Goal: Task Accomplishment & Management: Complete application form

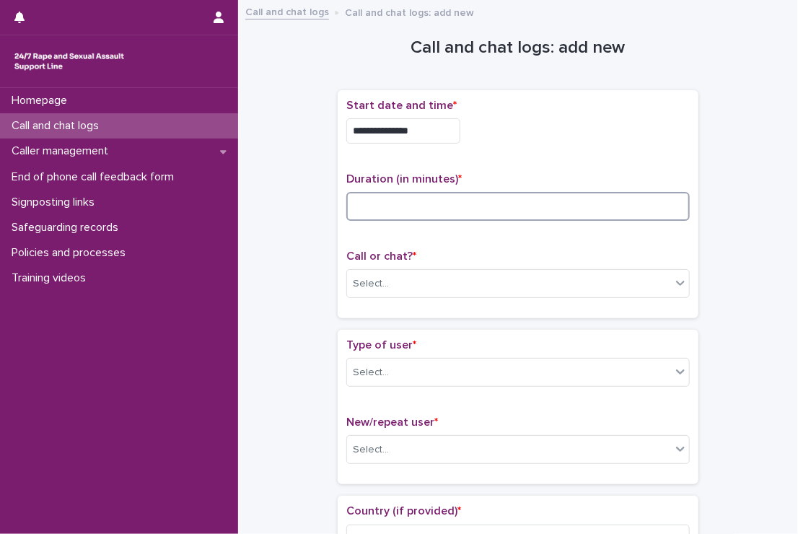
click at [384, 206] on input at bounding box center [519, 206] width 344 height 29
type input "**"
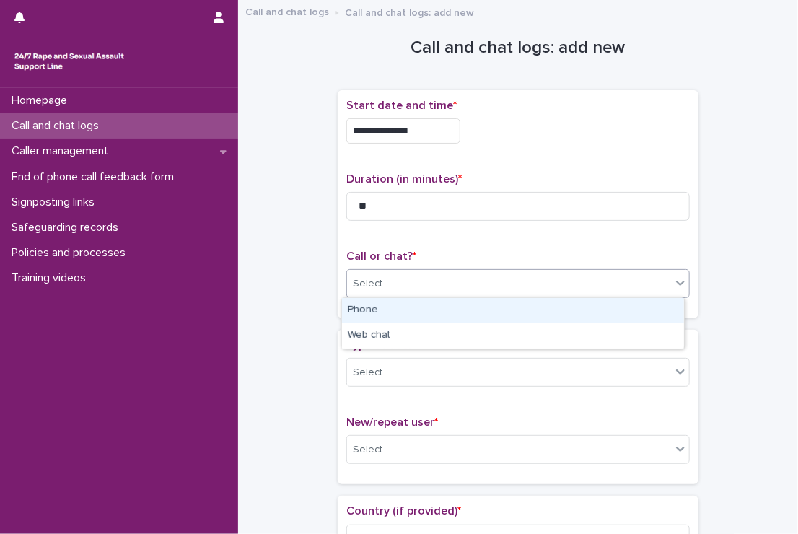
click at [419, 284] on div "Select..." at bounding box center [509, 284] width 324 height 24
click at [409, 311] on div "Phone" at bounding box center [513, 310] width 342 height 25
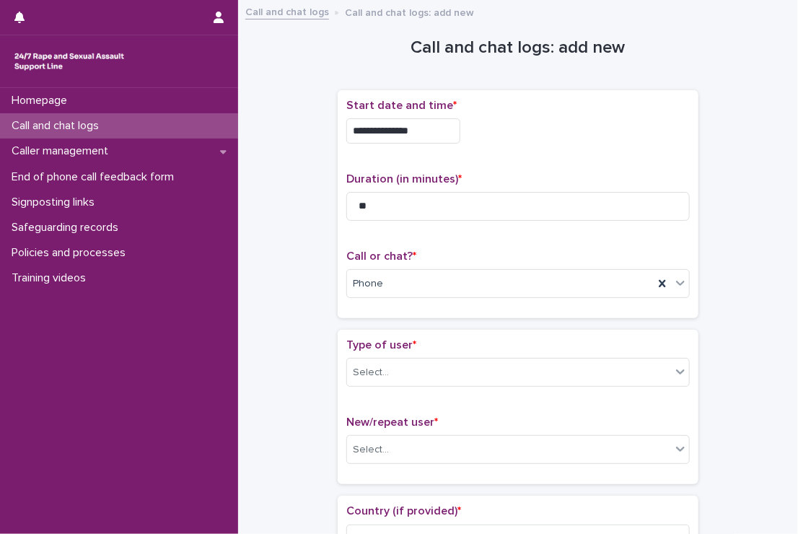
click at [404, 357] on div "Type of user * Select..." at bounding box center [519, 369] width 344 height 60
click at [404, 362] on div "Select..." at bounding box center [509, 373] width 324 height 24
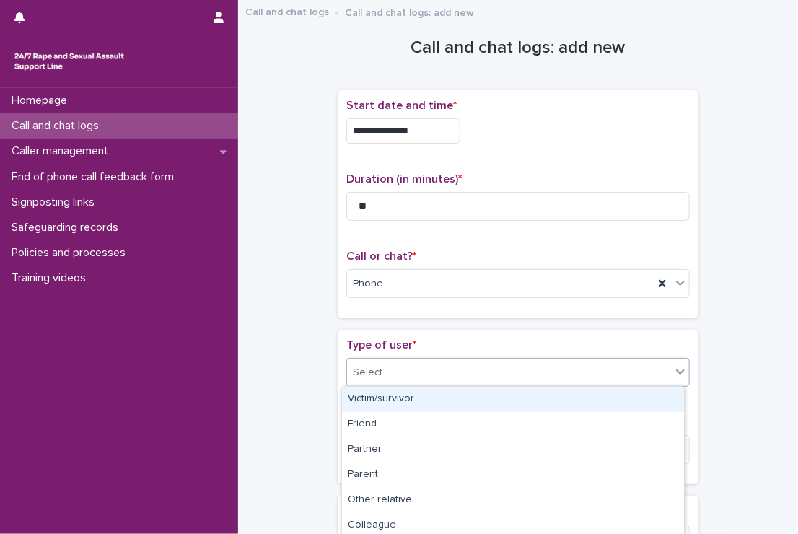
click at [399, 404] on div "Victim/survivor" at bounding box center [513, 399] width 342 height 25
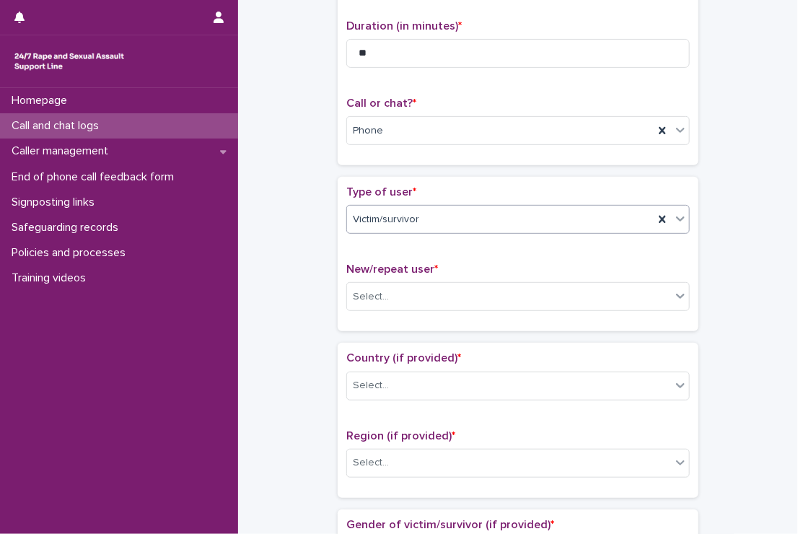
scroll to position [154, 0]
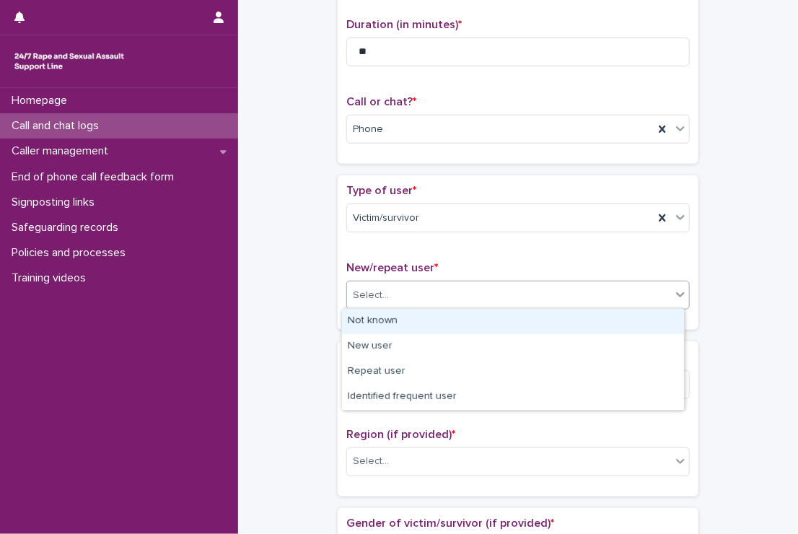
click at [391, 295] on div "Select..." at bounding box center [509, 296] width 324 height 24
click at [386, 314] on div "Not known" at bounding box center [513, 321] width 342 height 25
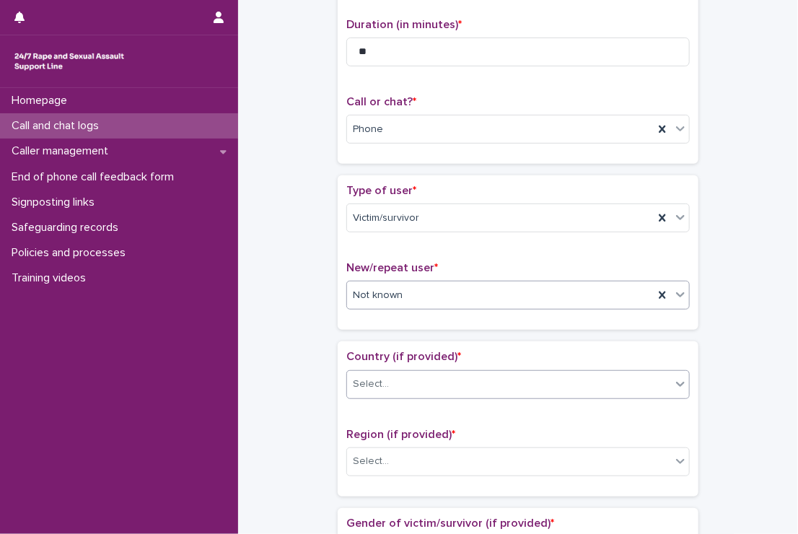
click at [424, 380] on div "Select..." at bounding box center [509, 385] width 324 height 24
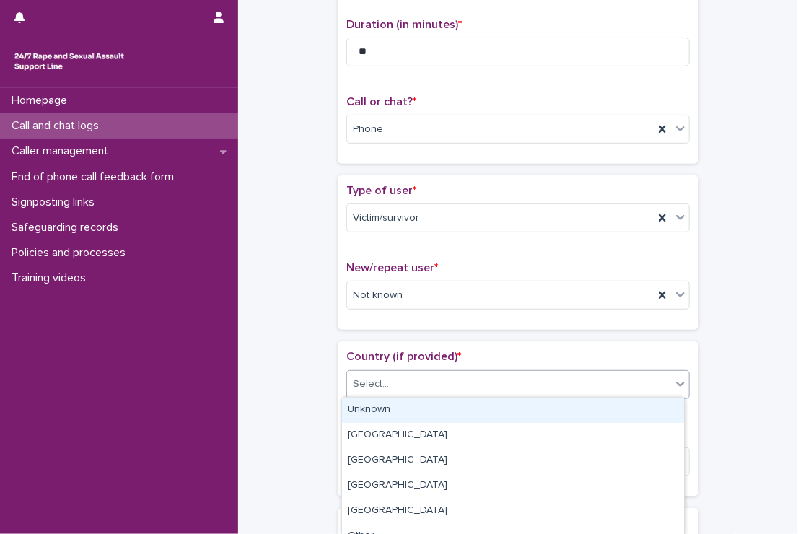
click at [414, 409] on div "Unknown" at bounding box center [513, 410] width 342 height 25
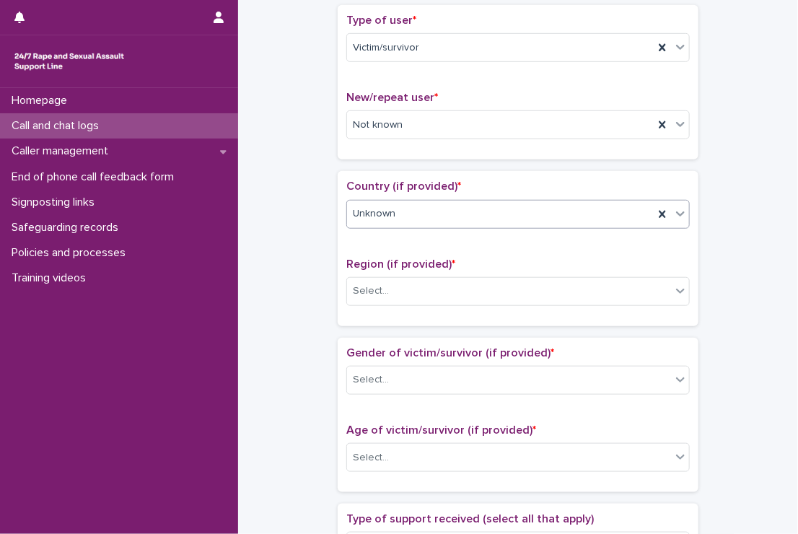
scroll to position [352, 0]
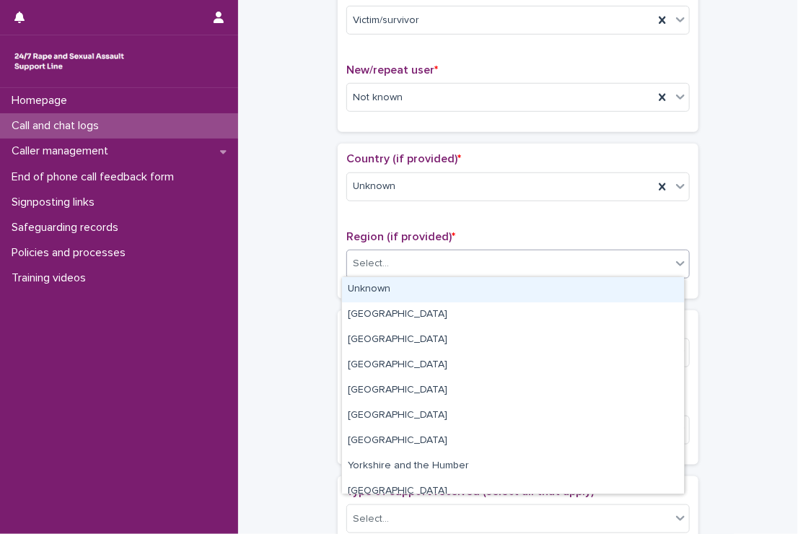
click at [414, 265] on div "Select..." at bounding box center [509, 264] width 324 height 24
click at [399, 282] on div "Unknown" at bounding box center [513, 289] width 342 height 25
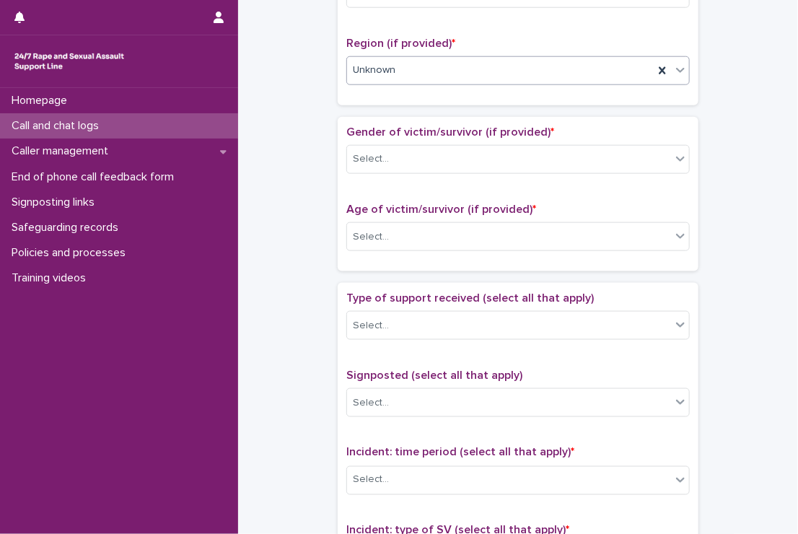
scroll to position [546, 0]
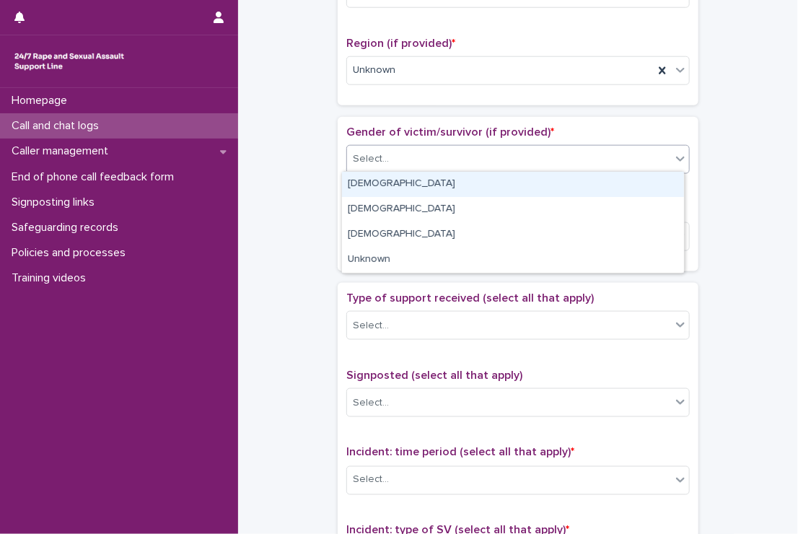
click at [394, 161] on div "Select..." at bounding box center [509, 159] width 324 height 24
click at [400, 182] on div "[DEMOGRAPHIC_DATA]" at bounding box center [513, 184] width 342 height 25
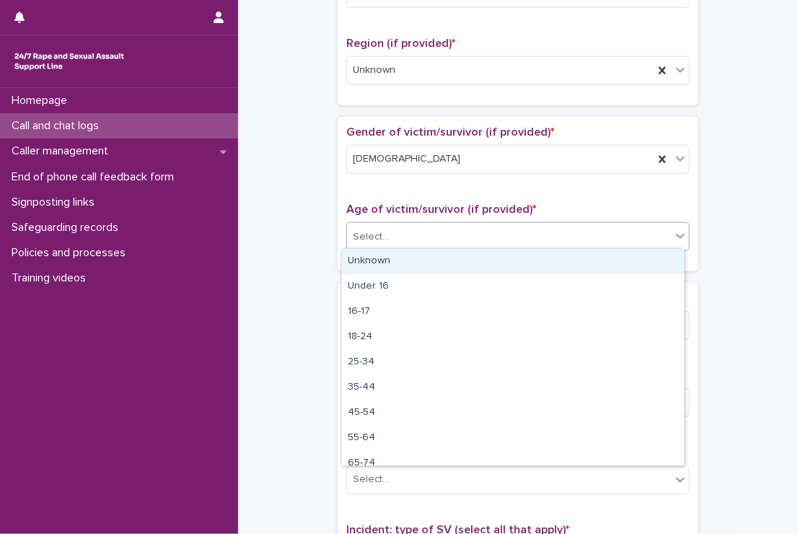
click at [399, 232] on div "Select..." at bounding box center [509, 237] width 324 height 24
click at [417, 253] on div "Unknown" at bounding box center [513, 261] width 342 height 25
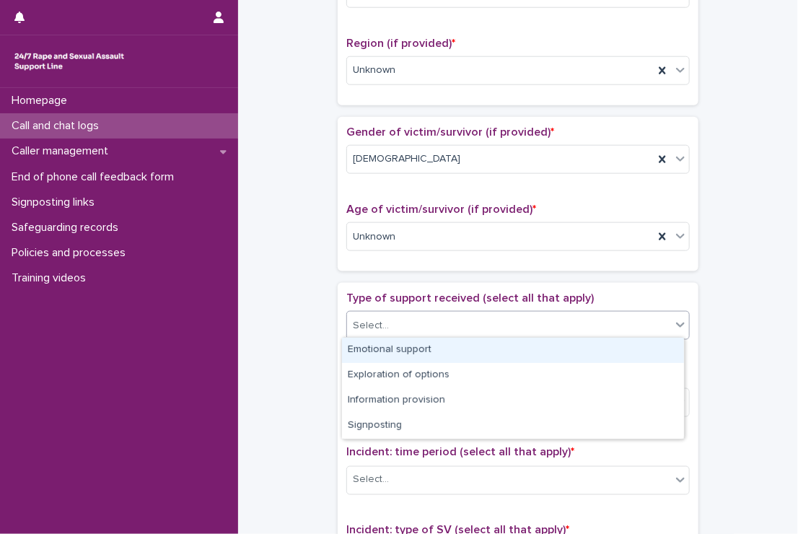
click at [417, 314] on div "Select..." at bounding box center [509, 326] width 324 height 24
click at [407, 346] on div "Emotional support" at bounding box center [513, 350] width 342 height 25
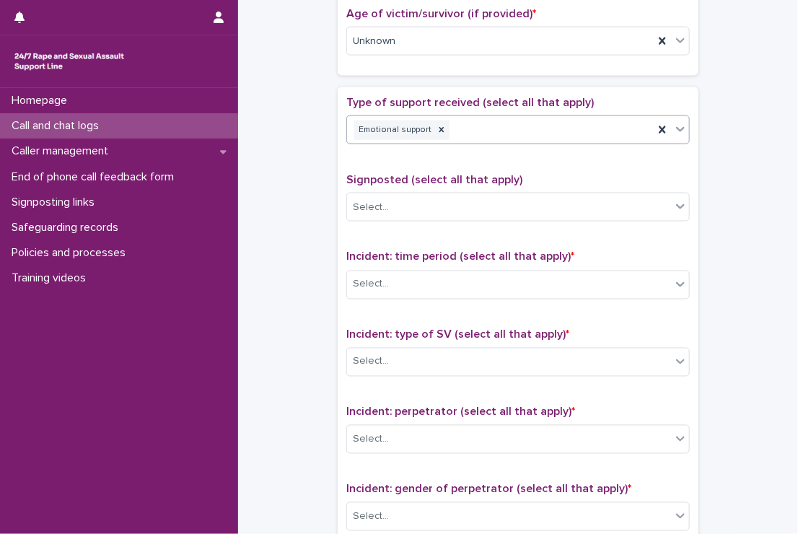
scroll to position [744, 0]
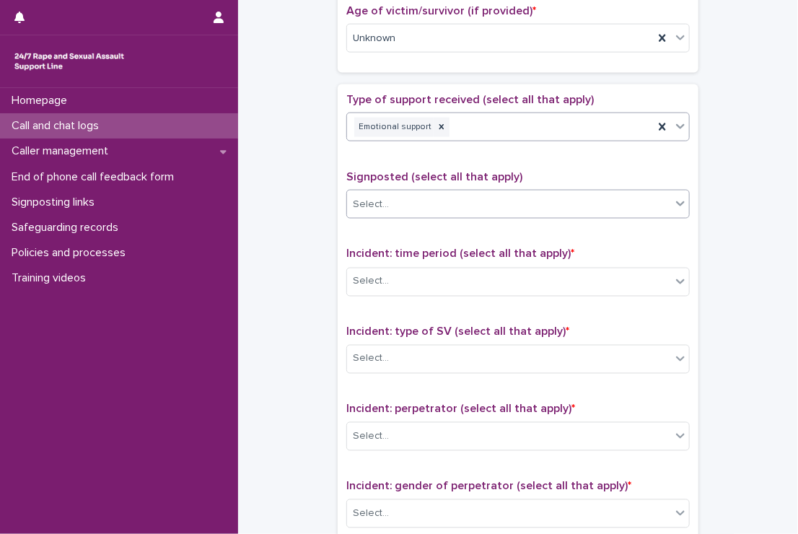
click at [410, 198] on div "Select..." at bounding box center [509, 205] width 324 height 24
click at [410, 193] on div "Select..." at bounding box center [509, 205] width 324 height 24
click at [398, 279] on div "Select..." at bounding box center [509, 282] width 324 height 24
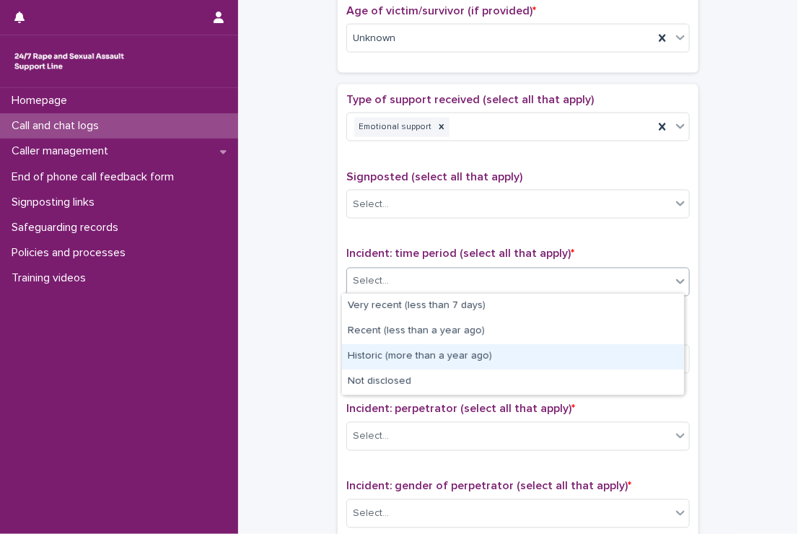
click at [386, 364] on div "Historic (more than a year ago)" at bounding box center [513, 356] width 342 height 25
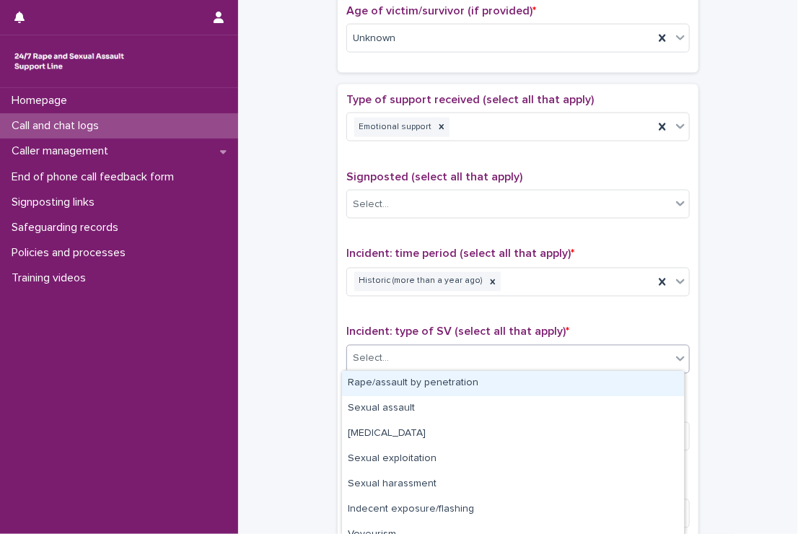
click at [390, 360] on div "Select..." at bounding box center [509, 359] width 324 height 24
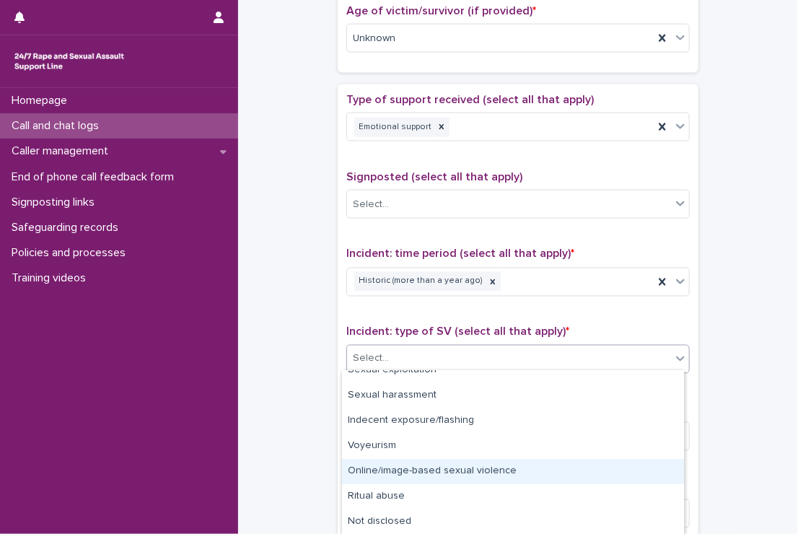
scroll to position [0, 0]
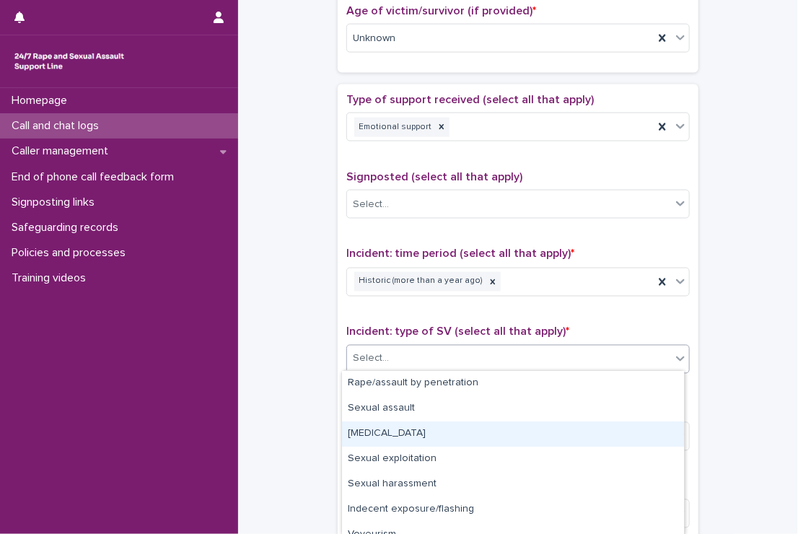
click at [423, 430] on div "[MEDICAL_DATA]" at bounding box center [513, 434] width 342 height 25
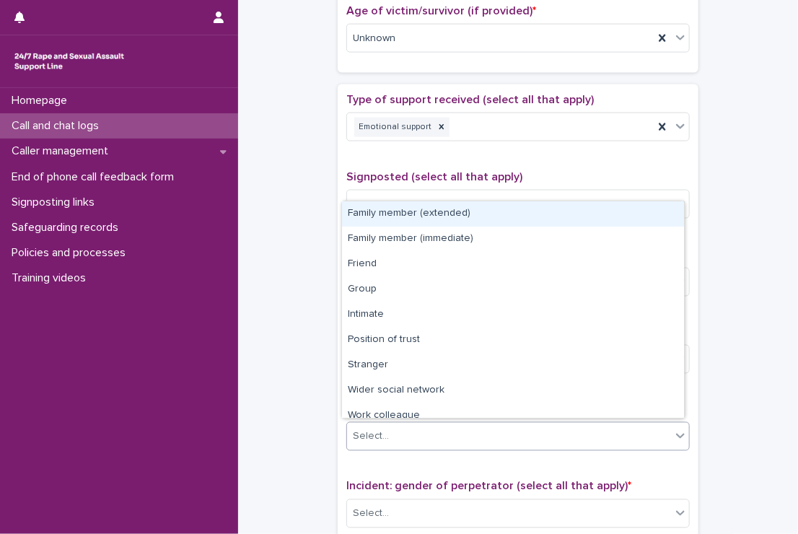
click at [423, 430] on div "Select..." at bounding box center [509, 437] width 324 height 24
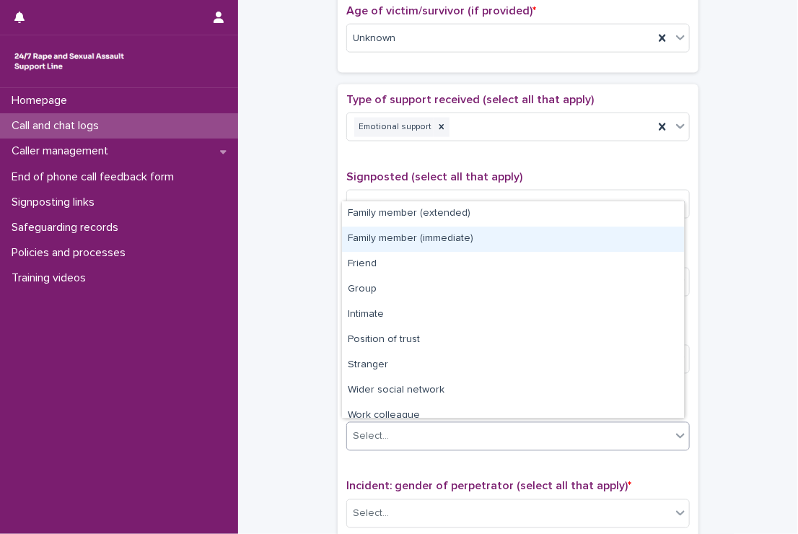
click at [435, 239] on div "Family member (immediate)" at bounding box center [513, 239] width 342 height 25
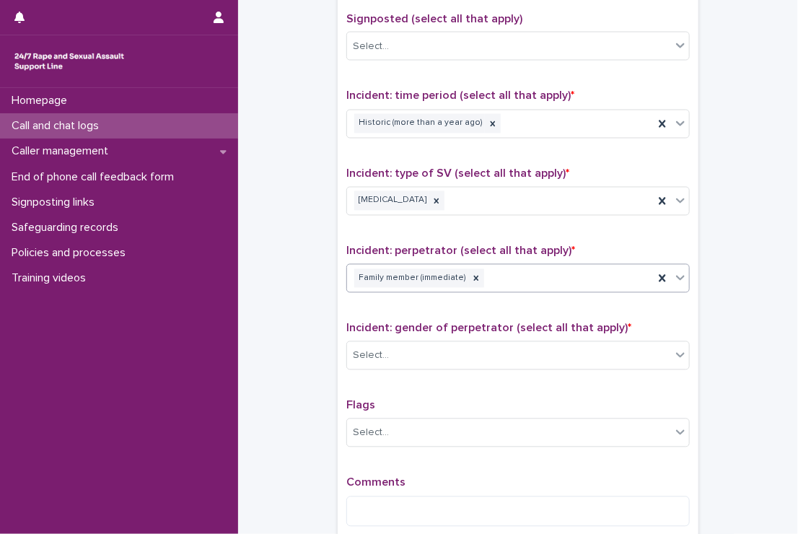
scroll to position [906, 0]
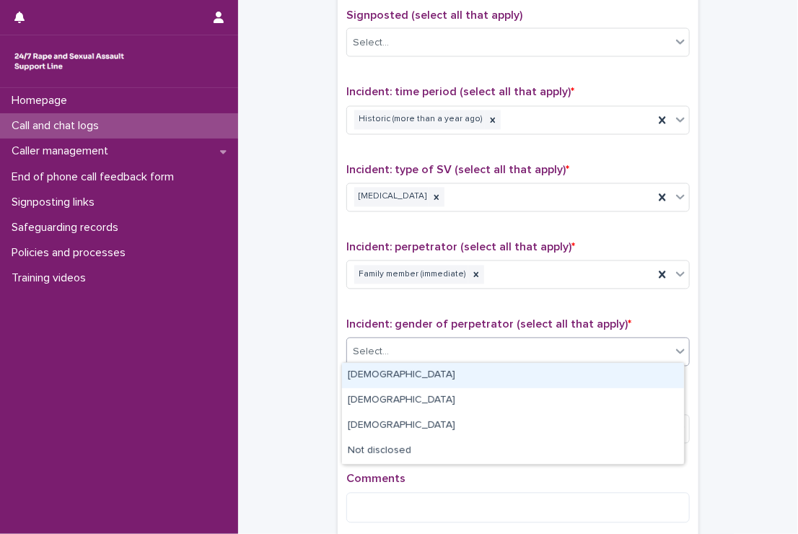
click at [434, 352] on div "Select..." at bounding box center [509, 353] width 324 height 24
click at [432, 373] on div "[DEMOGRAPHIC_DATA]" at bounding box center [513, 375] width 342 height 25
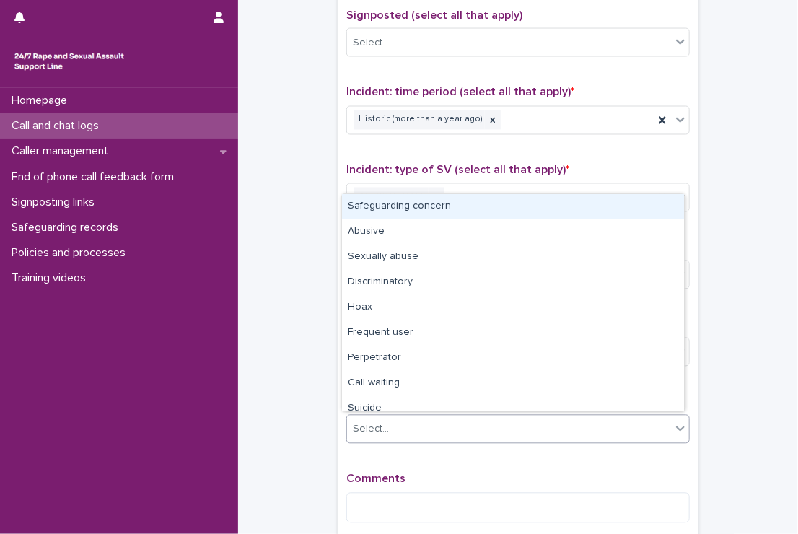
click at [420, 418] on div "Select..." at bounding box center [509, 430] width 324 height 24
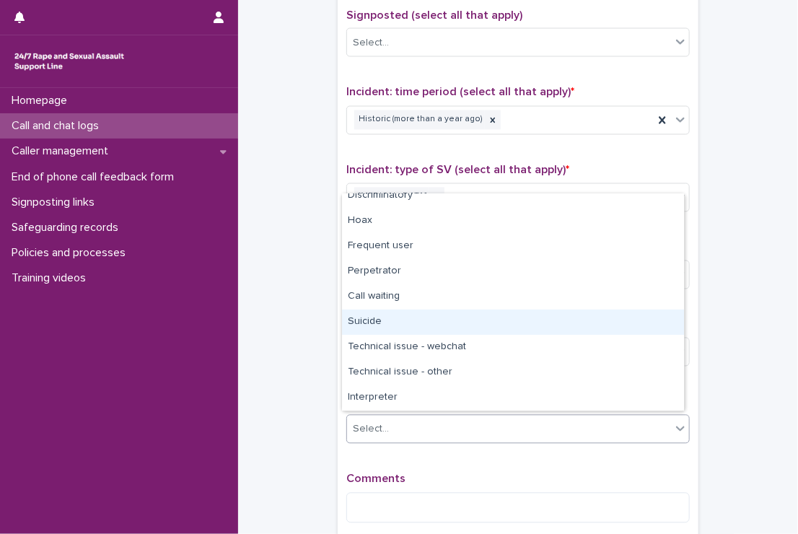
scroll to position [0, 0]
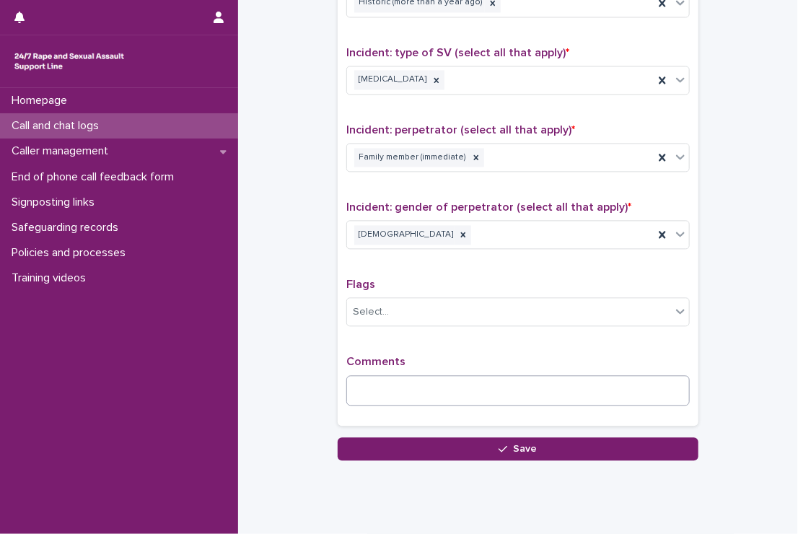
scroll to position [1027, 0]
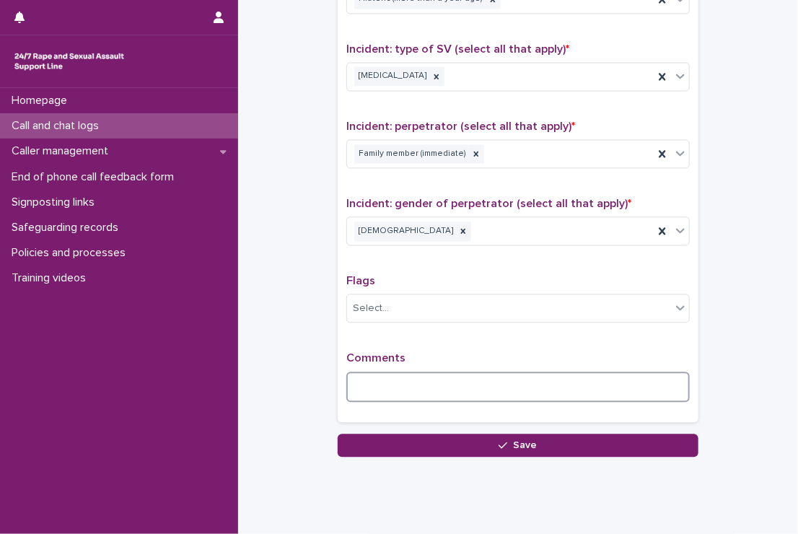
click at [423, 372] on textarea at bounding box center [519, 387] width 344 height 31
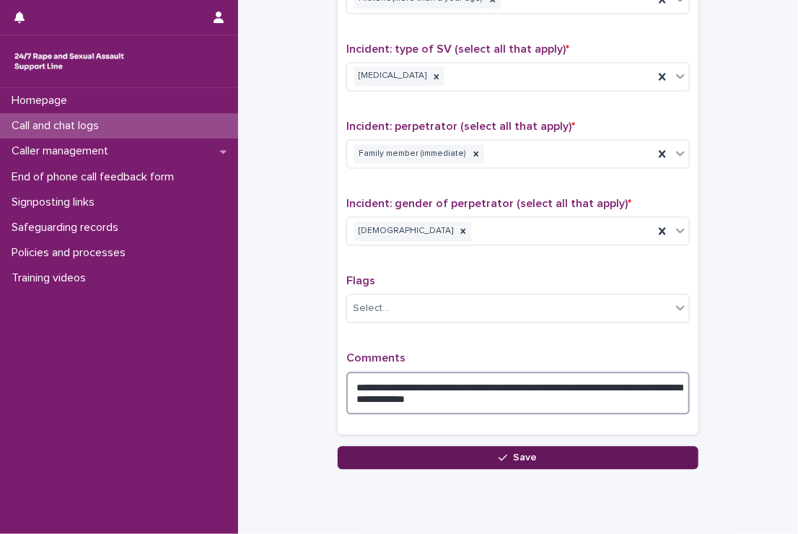
type textarea "**********"
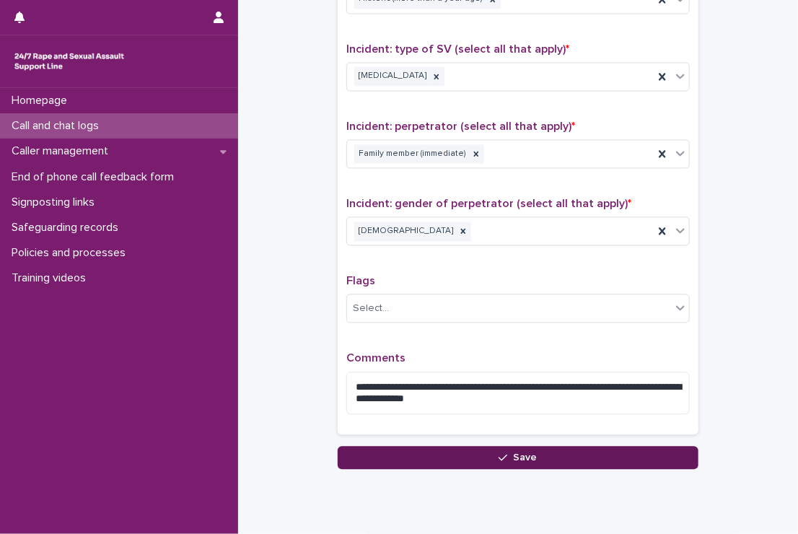
click at [469, 446] on button "Save" at bounding box center [518, 457] width 361 height 23
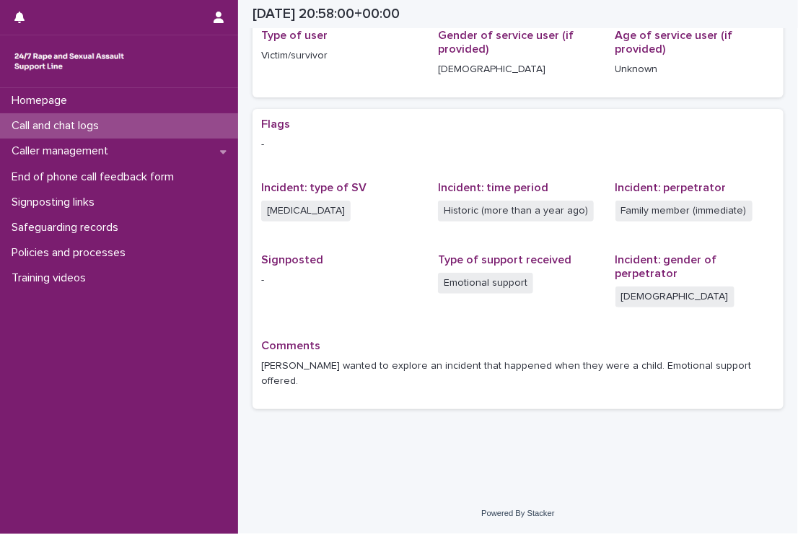
scroll to position [190, 0]
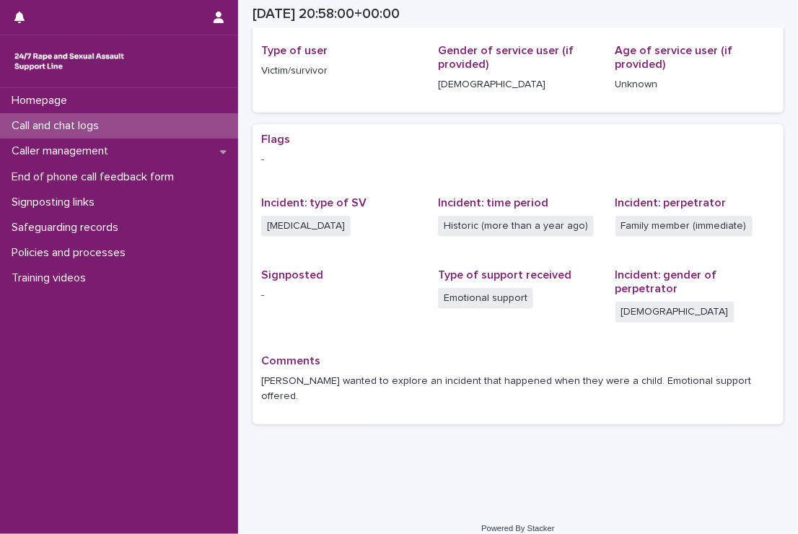
click at [99, 115] on div "Call and chat logs" at bounding box center [119, 125] width 238 height 25
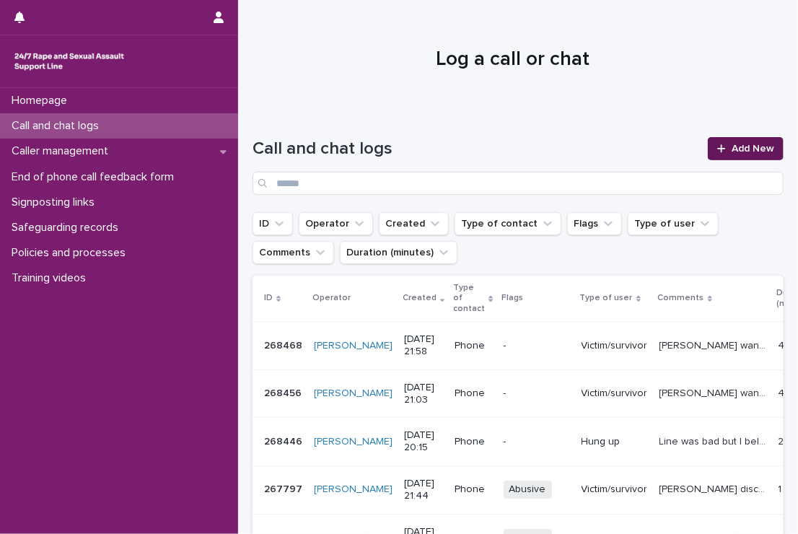
click at [732, 150] on span "Add New" at bounding box center [753, 149] width 43 height 10
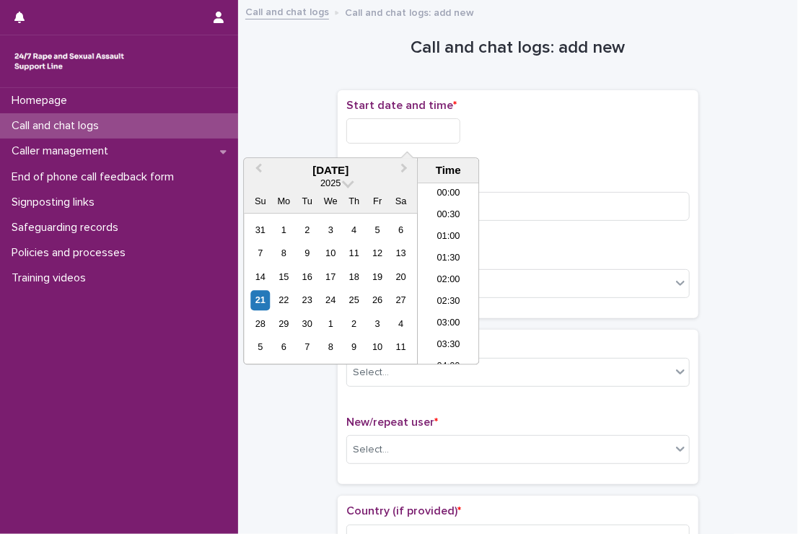
scroll to position [858, 0]
click at [435, 137] on input "text" at bounding box center [404, 130] width 114 height 25
click at [445, 280] on li "22:00" at bounding box center [448, 290] width 61 height 22
type input "**********"
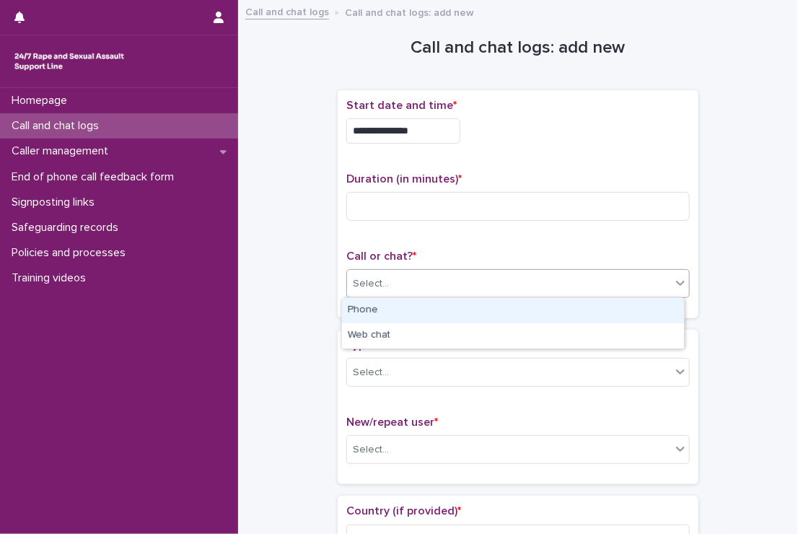
click at [552, 276] on div "Select..." at bounding box center [509, 284] width 324 height 24
click at [475, 311] on div "Phone" at bounding box center [513, 310] width 342 height 25
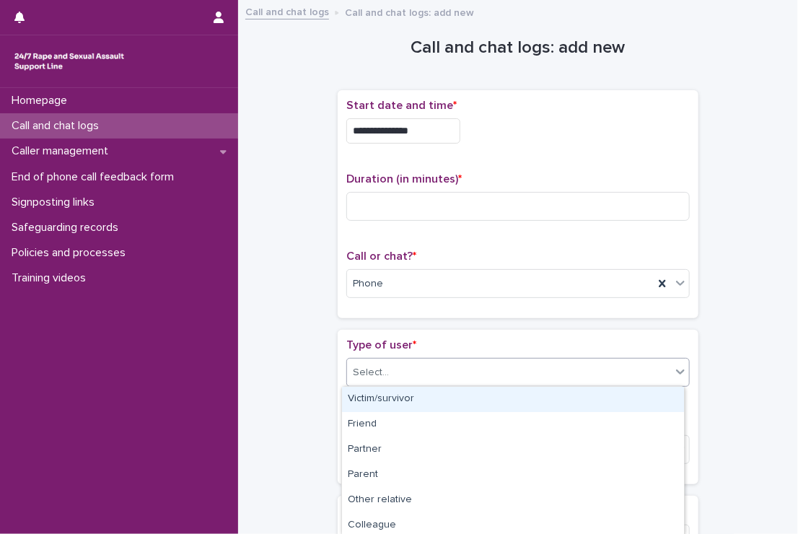
click at [474, 385] on div "Select..." at bounding box center [519, 372] width 344 height 29
click at [465, 398] on div "Victim/survivor" at bounding box center [513, 399] width 342 height 25
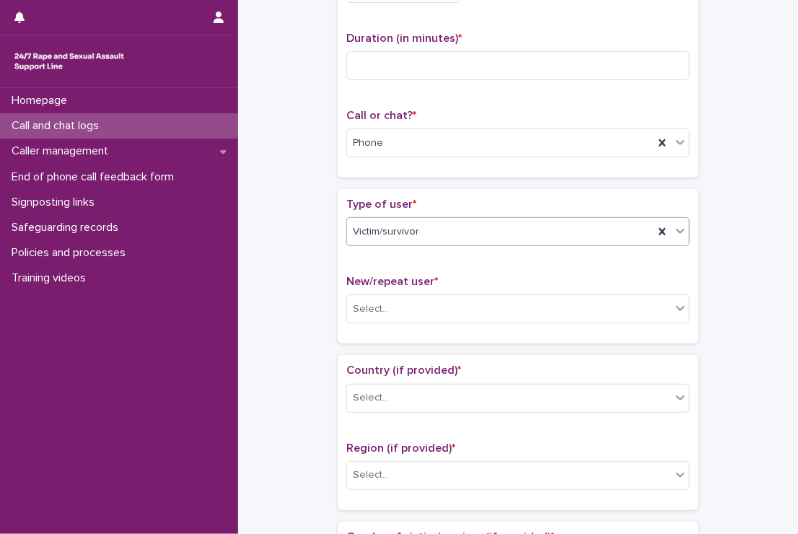
scroll to position [141, 0]
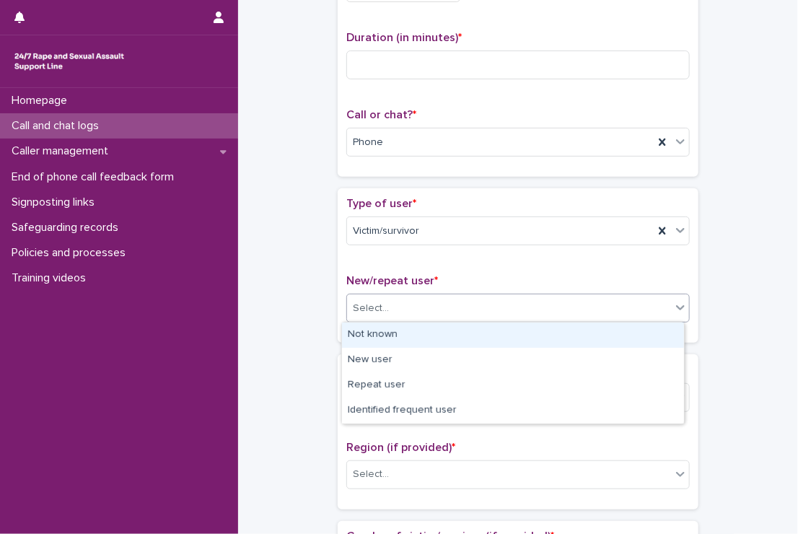
click at [481, 309] on div "Select..." at bounding box center [509, 309] width 324 height 24
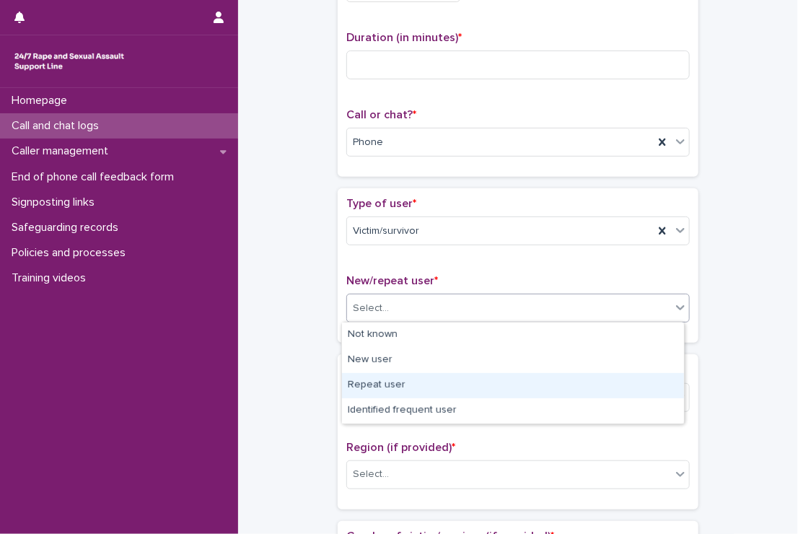
click at [439, 390] on div "Repeat user" at bounding box center [513, 385] width 342 height 25
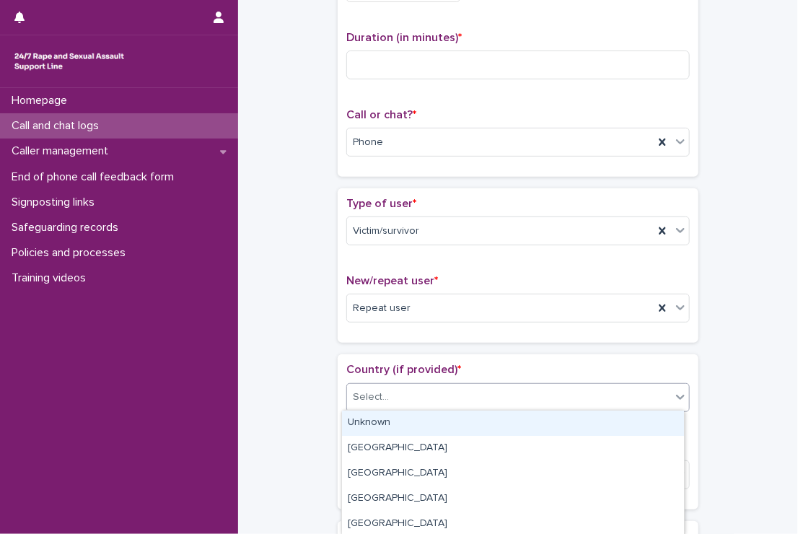
click at [439, 390] on div "Select..." at bounding box center [509, 398] width 324 height 24
click at [419, 431] on div "Unknown" at bounding box center [513, 423] width 342 height 25
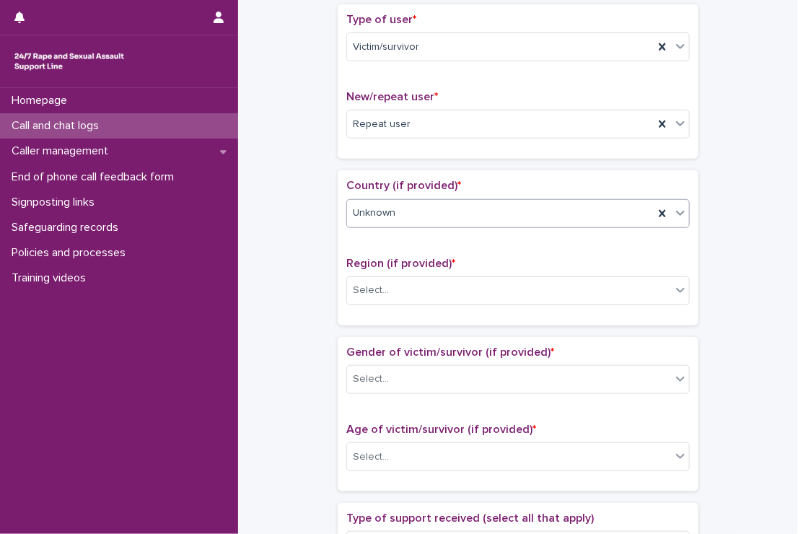
scroll to position [329, 0]
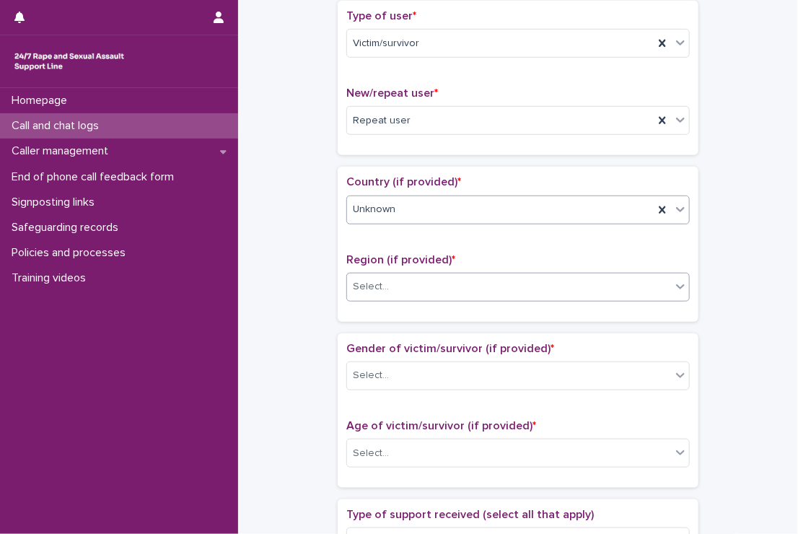
click at [424, 292] on div "Select..." at bounding box center [509, 287] width 324 height 24
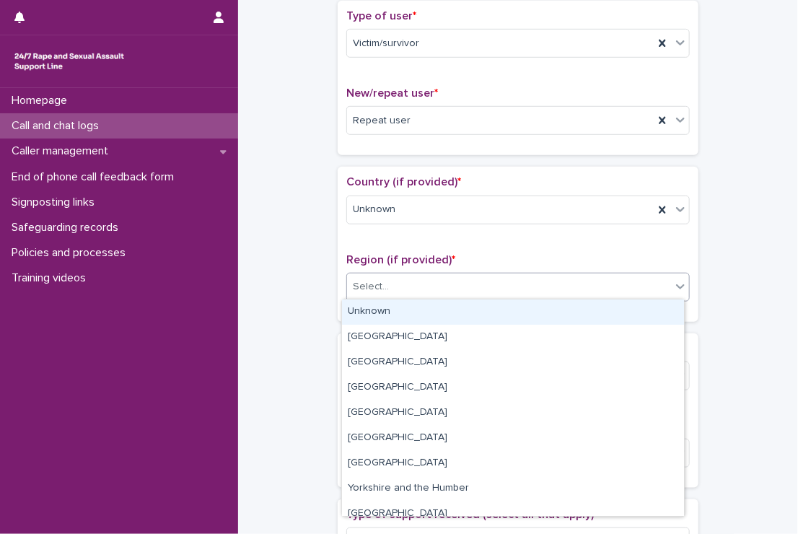
click at [408, 308] on div "Unknown" at bounding box center [513, 312] width 342 height 25
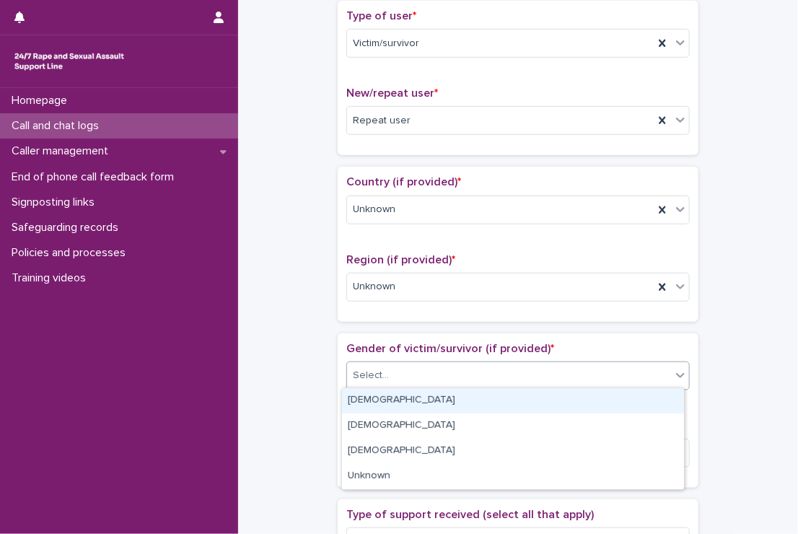
click at [404, 375] on div "Select..." at bounding box center [509, 376] width 324 height 24
click at [393, 401] on div "[DEMOGRAPHIC_DATA]" at bounding box center [513, 400] width 342 height 25
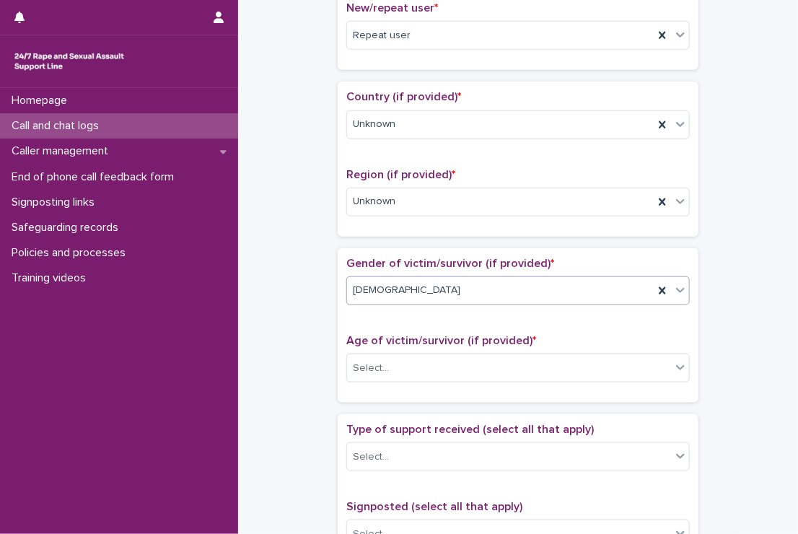
scroll to position [415, 0]
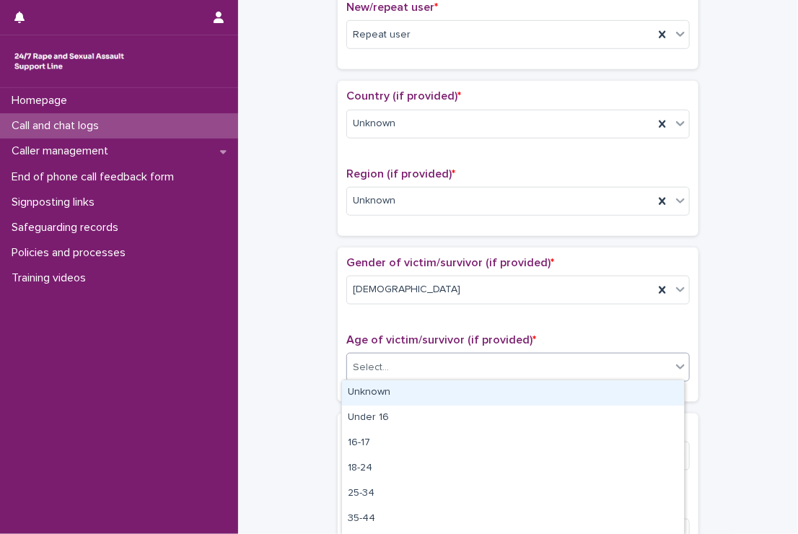
click at [396, 372] on div "Select..." at bounding box center [509, 368] width 324 height 24
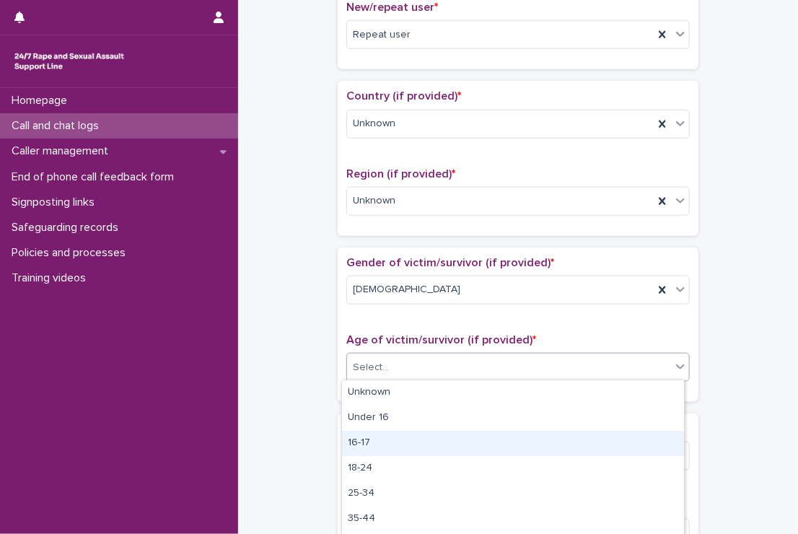
click at [378, 437] on div "16-17" at bounding box center [513, 443] width 342 height 25
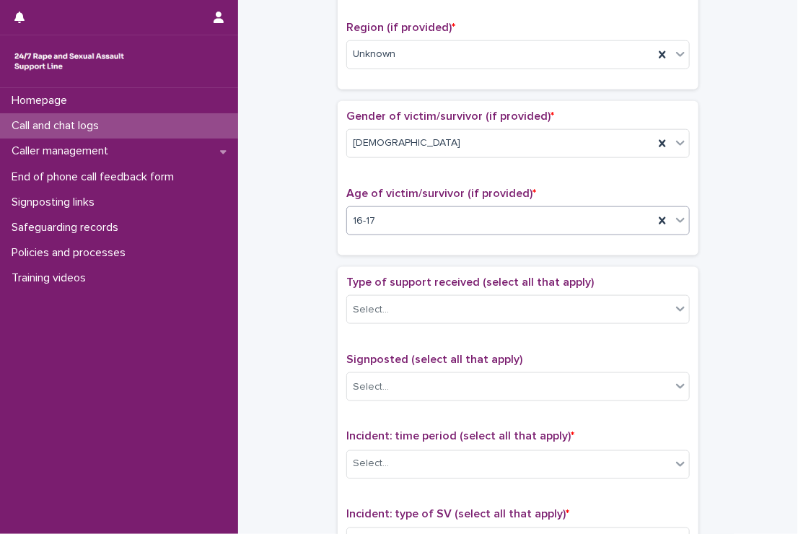
scroll to position [562, 0]
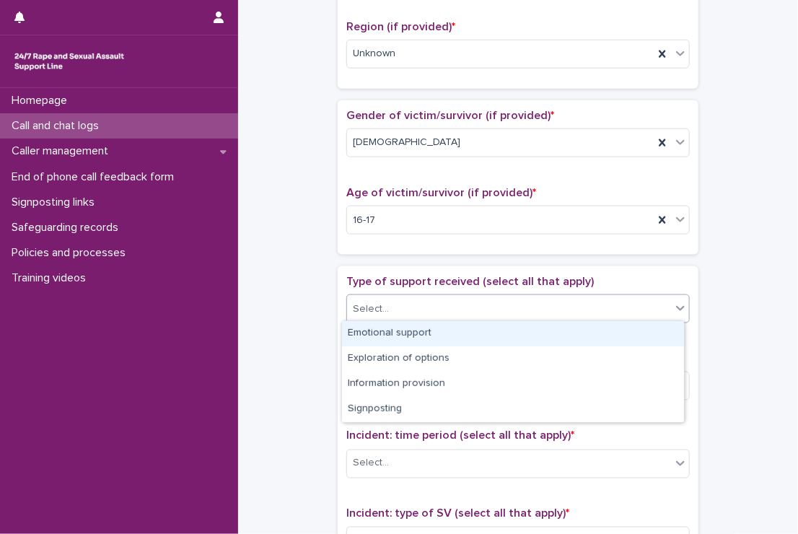
click at [399, 302] on div "Select..." at bounding box center [509, 309] width 324 height 24
click at [384, 326] on div "Emotional support" at bounding box center [513, 333] width 342 height 25
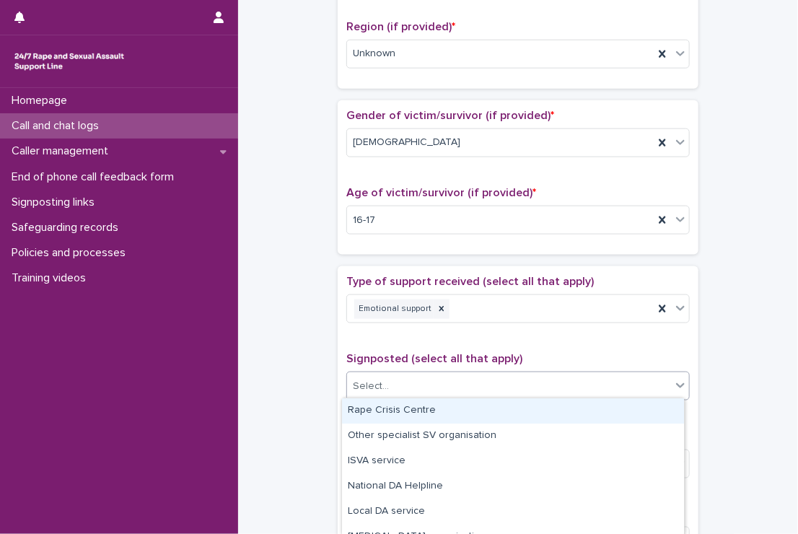
click at [383, 378] on div "Select..." at bounding box center [509, 387] width 324 height 24
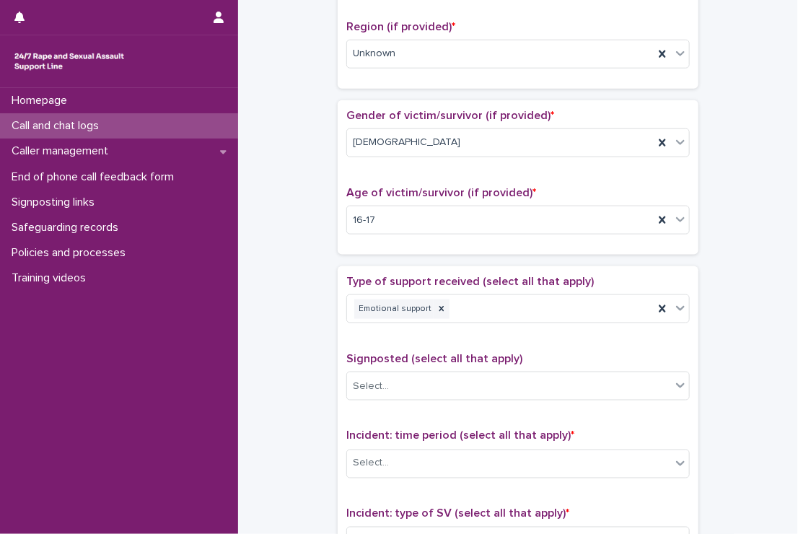
click at [327, 373] on div "**********" at bounding box center [518, 184] width 531 height 1476
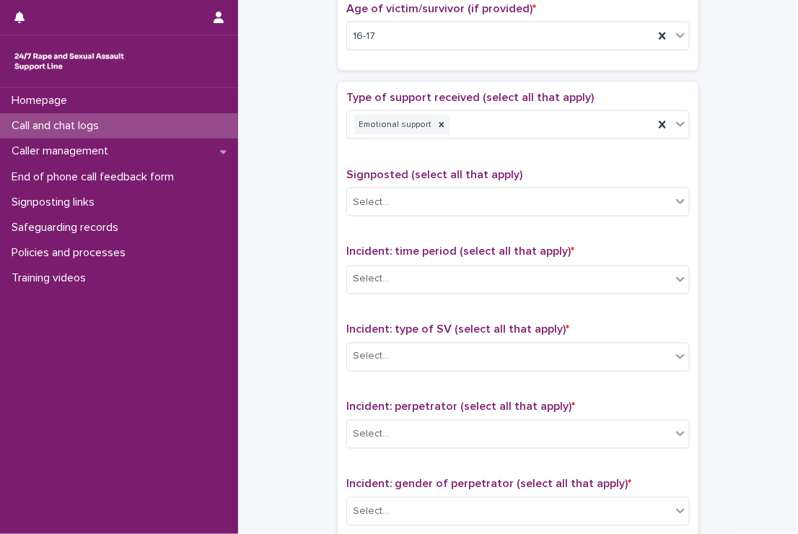
scroll to position [747, 0]
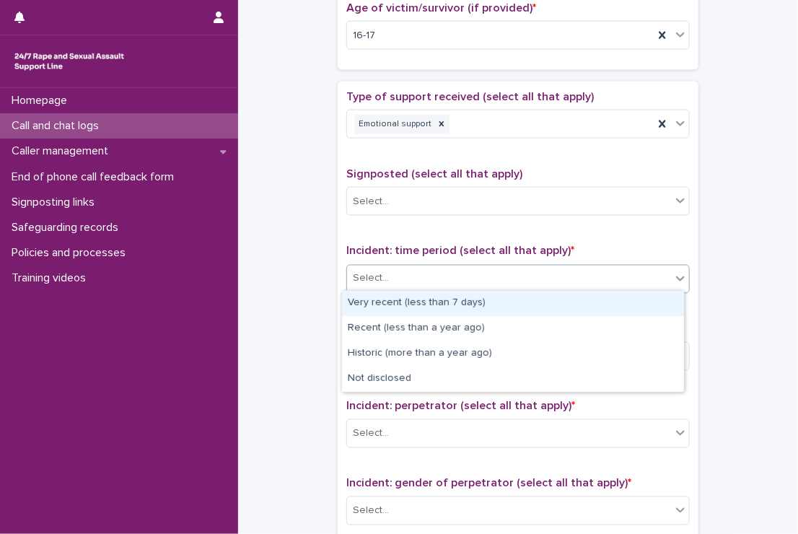
click at [430, 279] on div "Select..." at bounding box center [509, 279] width 324 height 24
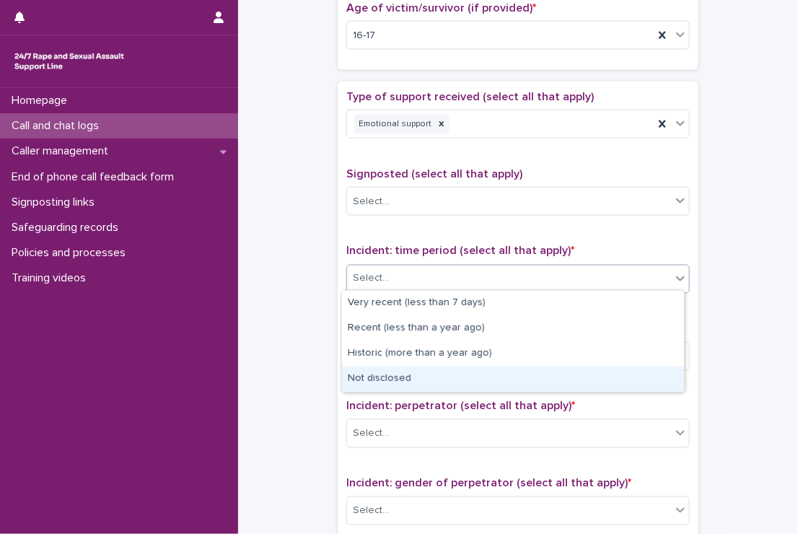
click at [419, 375] on div "Not disclosed" at bounding box center [513, 379] width 342 height 25
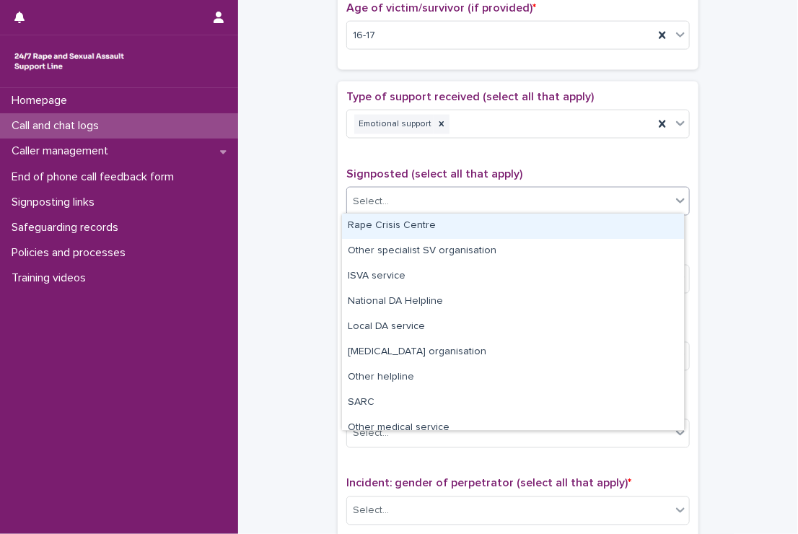
click at [416, 204] on div "Select..." at bounding box center [509, 202] width 324 height 24
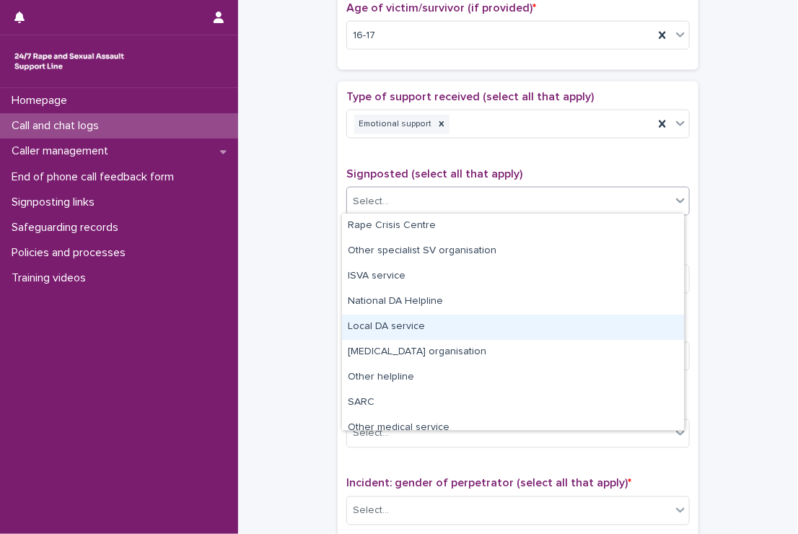
scroll to position [87, 0]
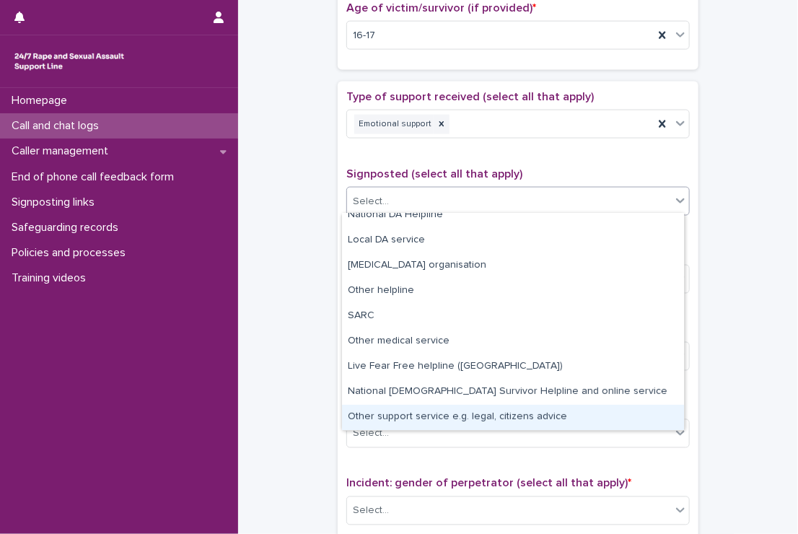
click at [443, 417] on div "Other support service e.g. legal, citizens advice" at bounding box center [513, 417] width 342 height 25
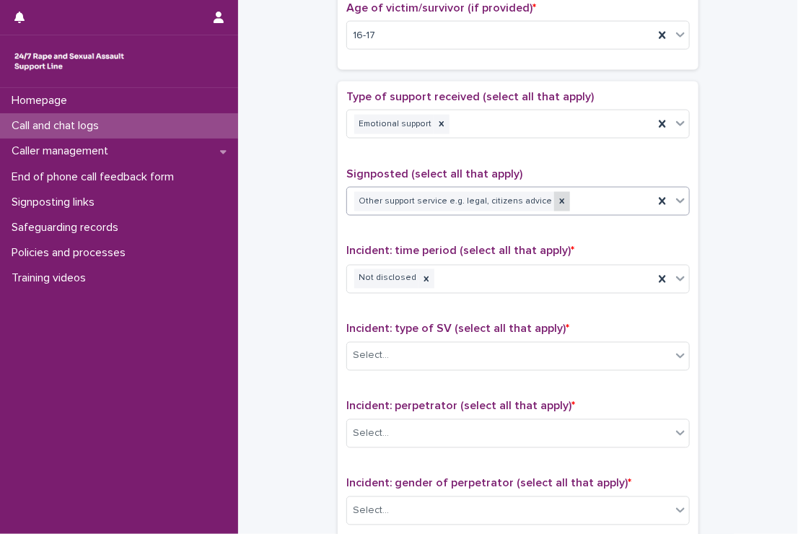
click at [557, 199] on icon at bounding box center [562, 201] width 10 height 10
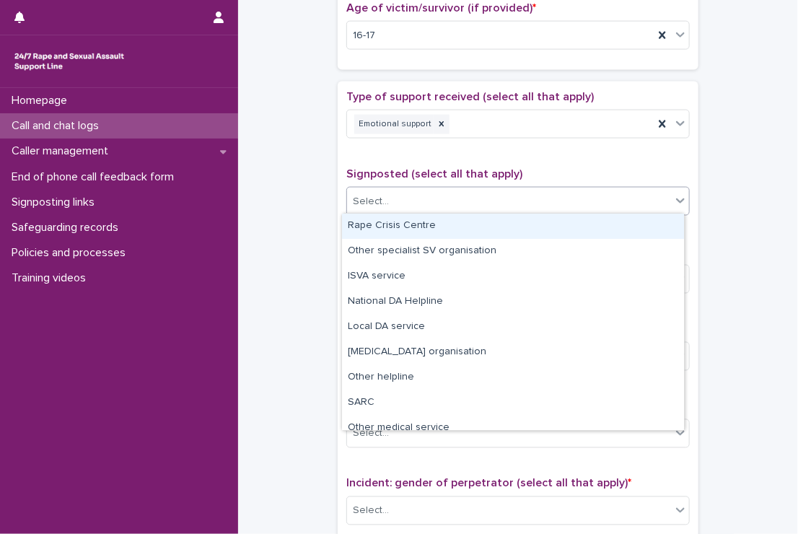
click at [539, 199] on div "Select..." at bounding box center [509, 202] width 324 height 24
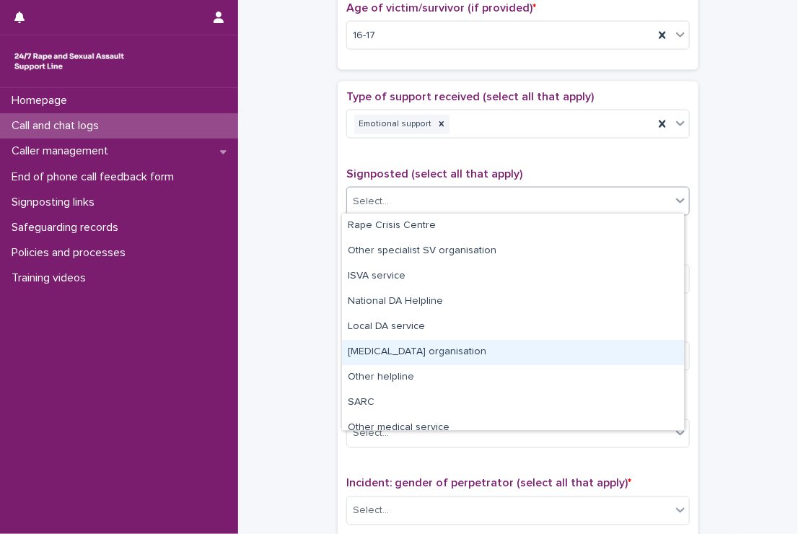
click at [479, 363] on div "[MEDICAL_DATA] organisation" at bounding box center [513, 352] width 342 height 25
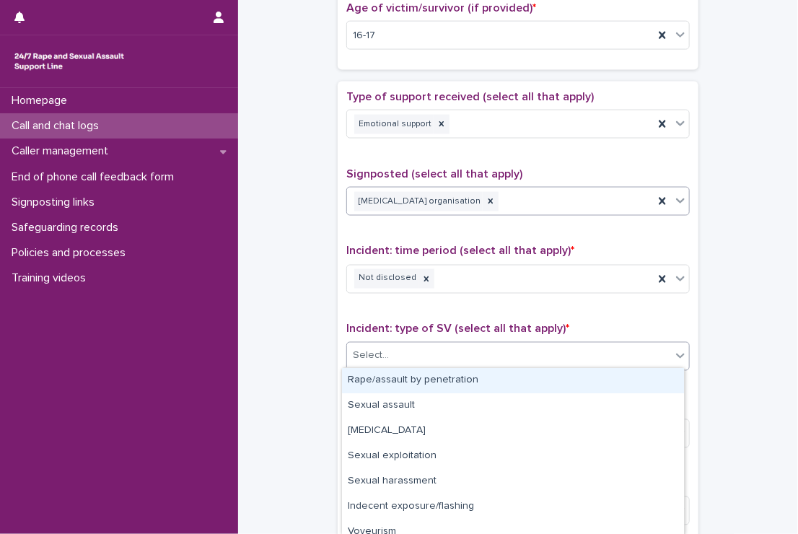
click at [467, 356] on div "Select..." at bounding box center [509, 356] width 324 height 24
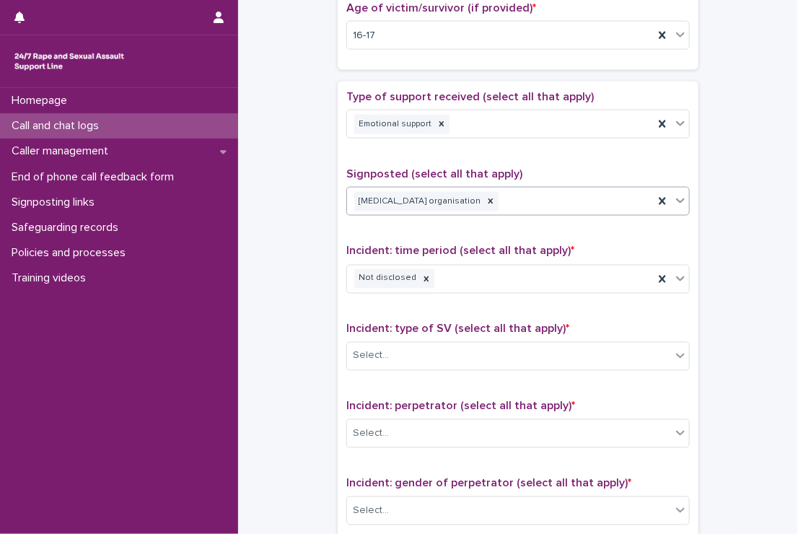
click at [401, 308] on div "Type of support received (select all that apply) Emotional support Signposted (…" at bounding box center [519, 392] width 344 height 604
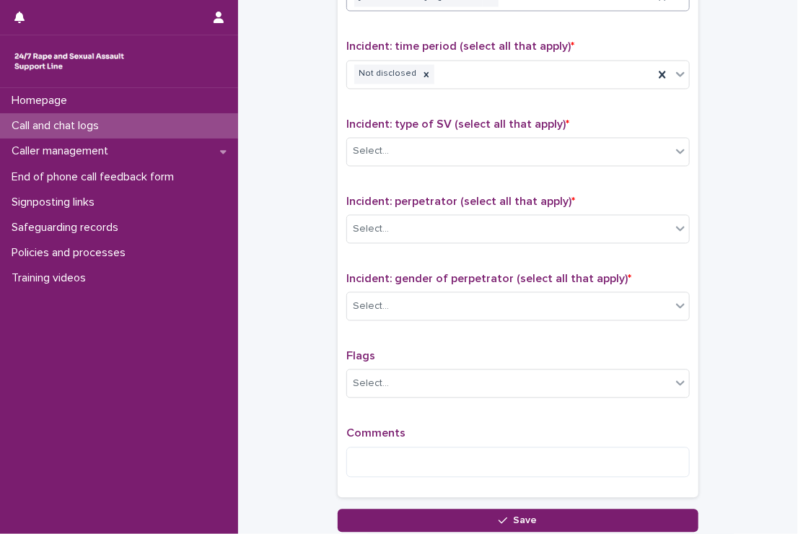
scroll to position [963, 0]
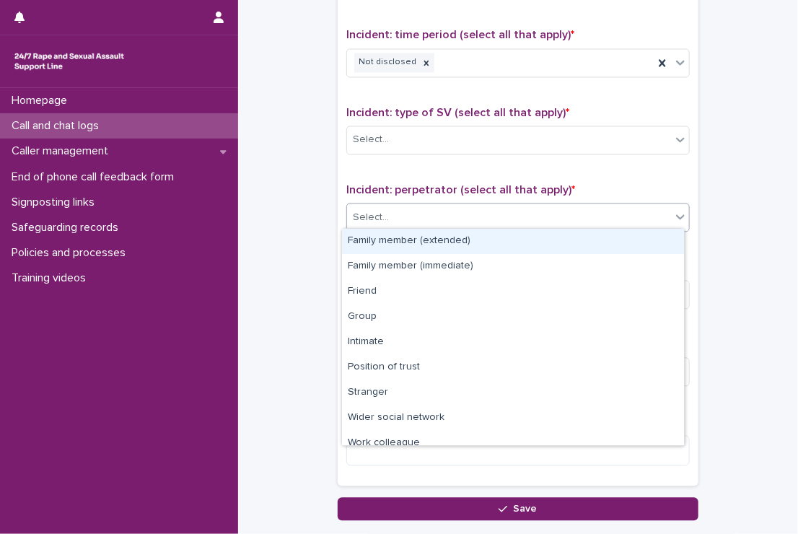
click at [424, 222] on div "Select..." at bounding box center [509, 218] width 324 height 24
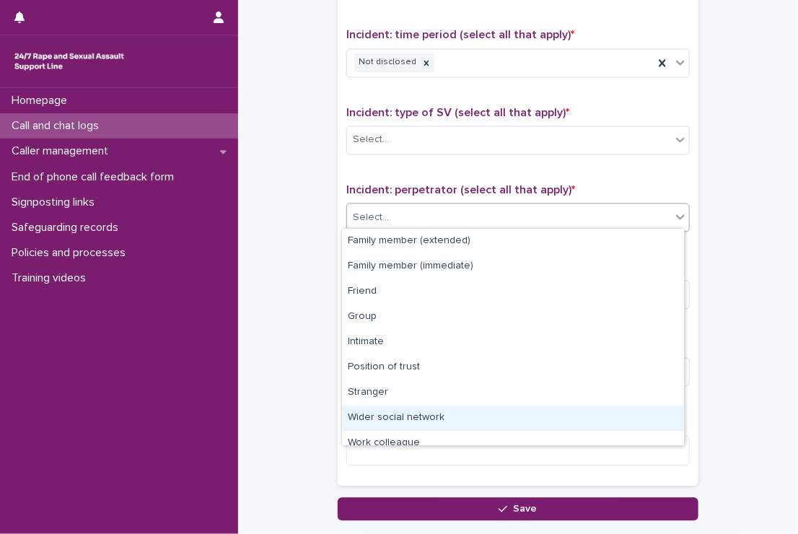
drag, startPoint x: 394, startPoint y: 432, endPoint x: 398, endPoint y: 419, distance: 14.2
click at [398, 419] on div "Wider social network" at bounding box center [513, 418] width 342 height 25
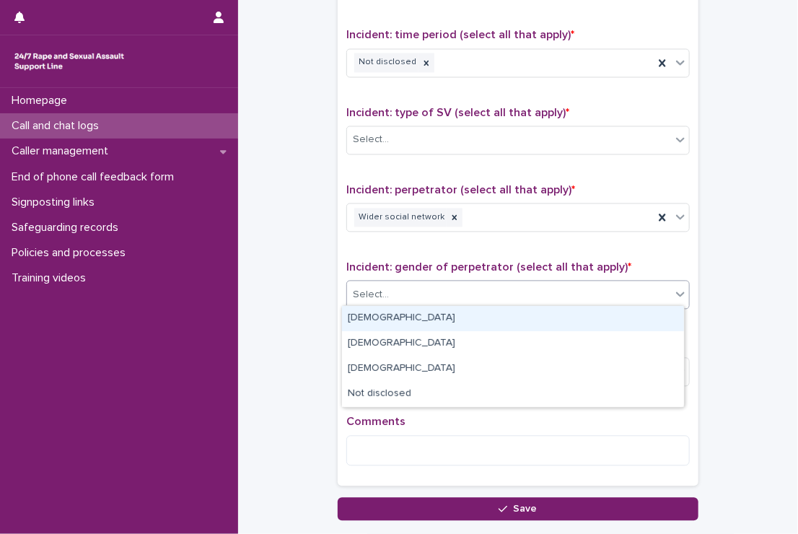
click at [413, 296] on div "Select..." at bounding box center [509, 296] width 324 height 24
click at [395, 329] on div "[DEMOGRAPHIC_DATA]" at bounding box center [513, 318] width 342 height 25
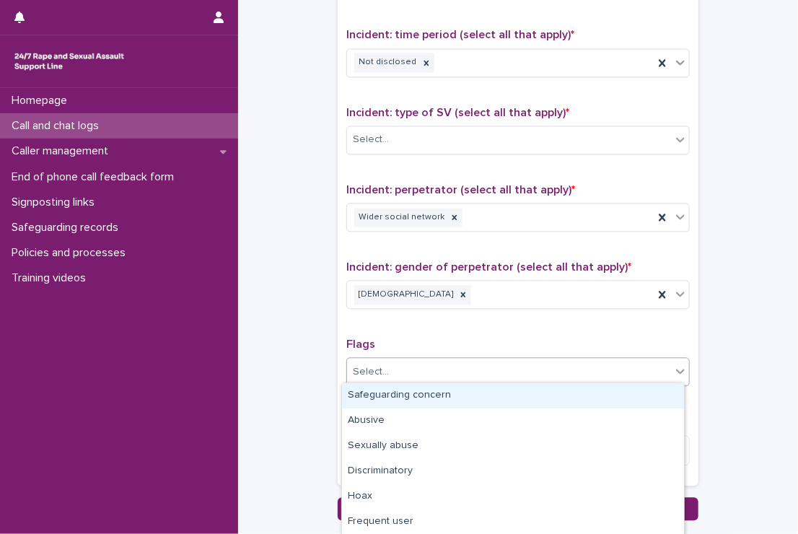
click at [397, 373] on div "Select..." at bounding box center [509, 373] width 324 height 24
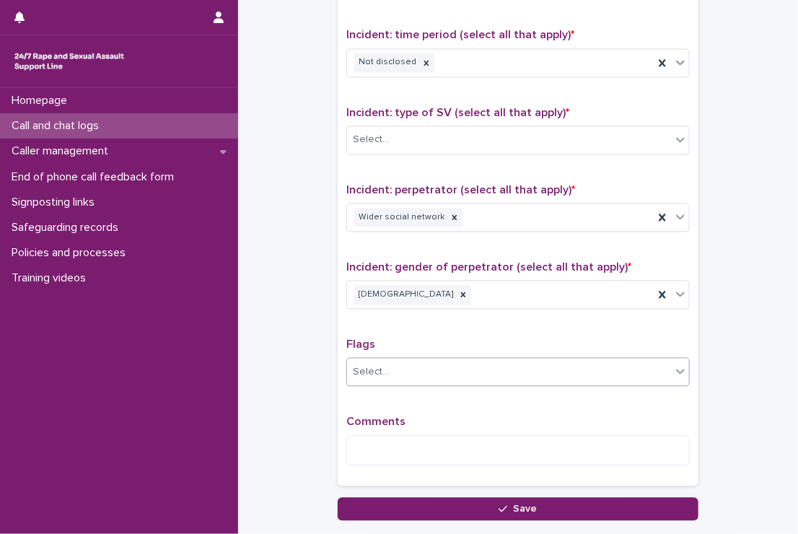
click at [397, 373] on div "Select..." at bounding box center [509, 373] width 324 height 24
click at [390, 441] on textarea at bounding box center [519, 451] width 344 height 31
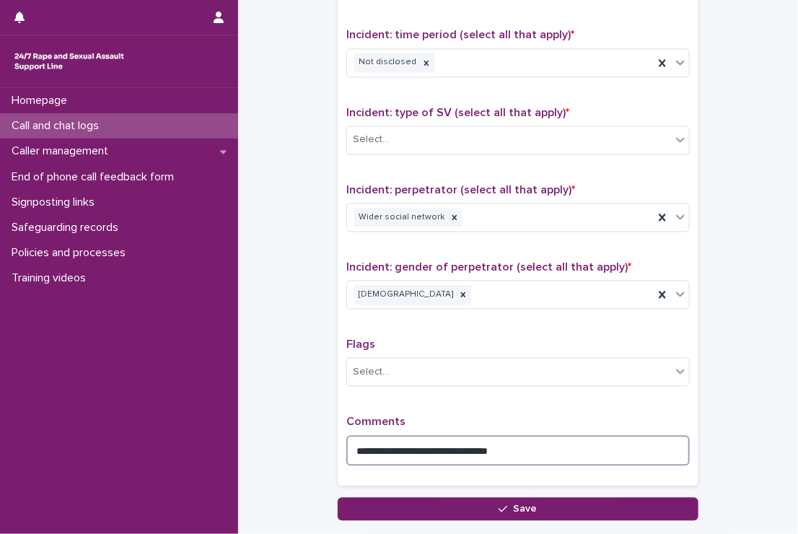
click at [424, 446] on textarea "**********" at bounding box center [519, 451] width 344 height 31
click at [510, 444] on textarea "**********" at bounding box center [519, 451] width 344 height 31
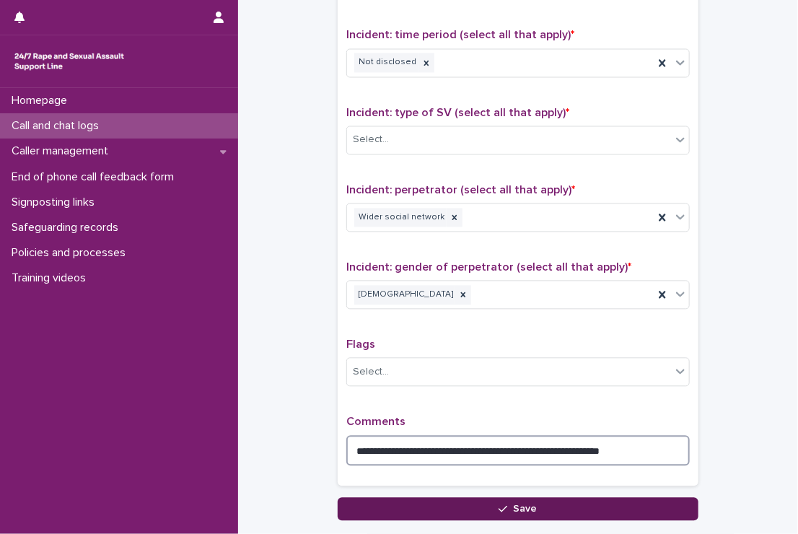
type textarea "**********"
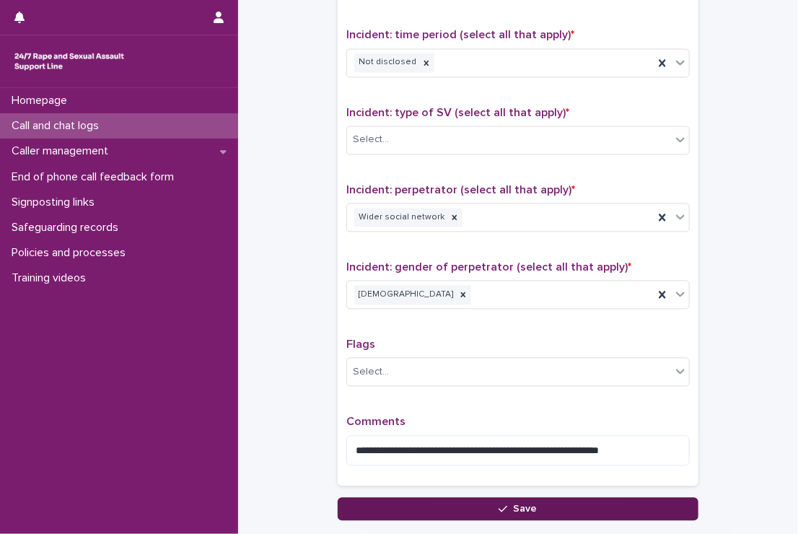
click at [520, 505] on span "Save" at bounding box center [526, 510] width 24 height 10
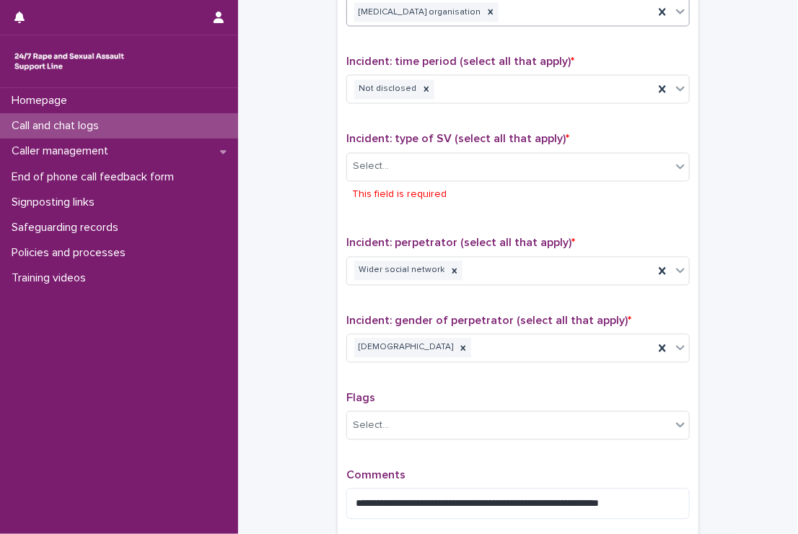
scroll to position [172, 0]
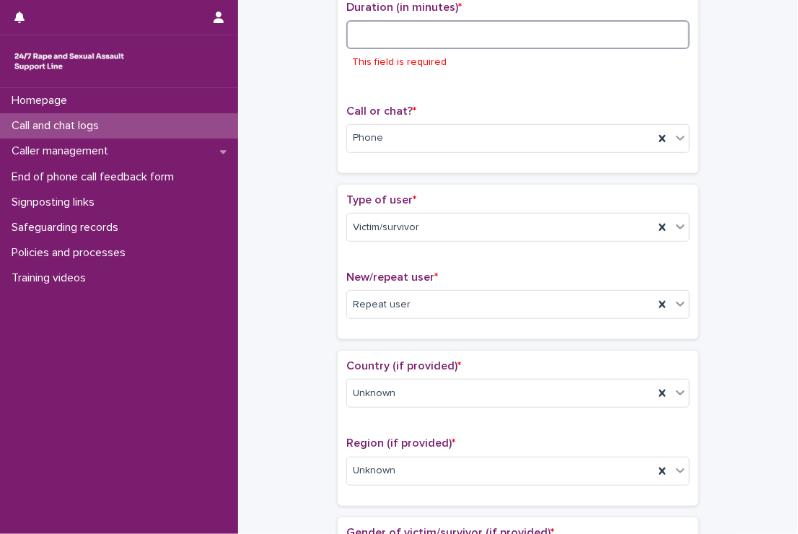
click at [494, 32] on input at bounding box center [519, 34] width 344 height 29
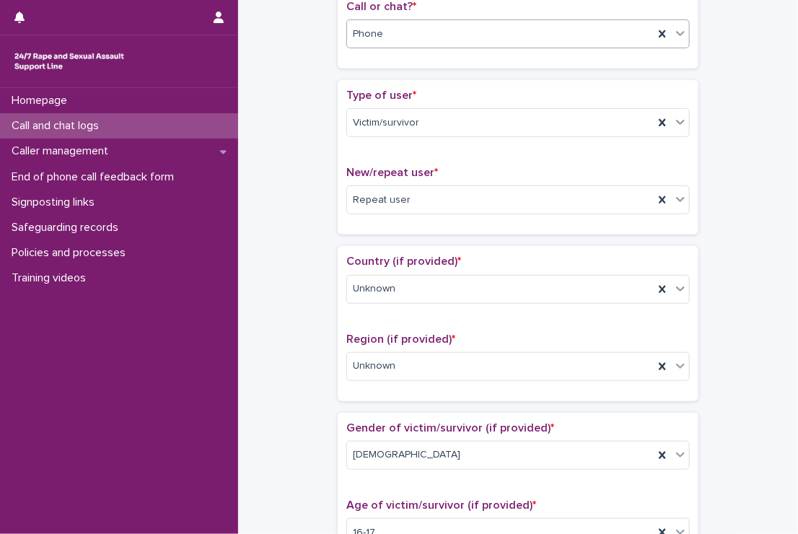
scroll to position [193, 0]
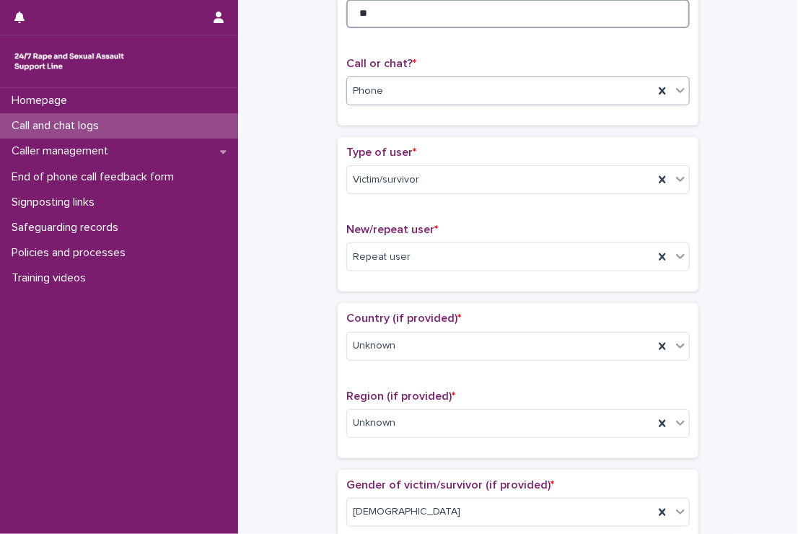
type input "**"
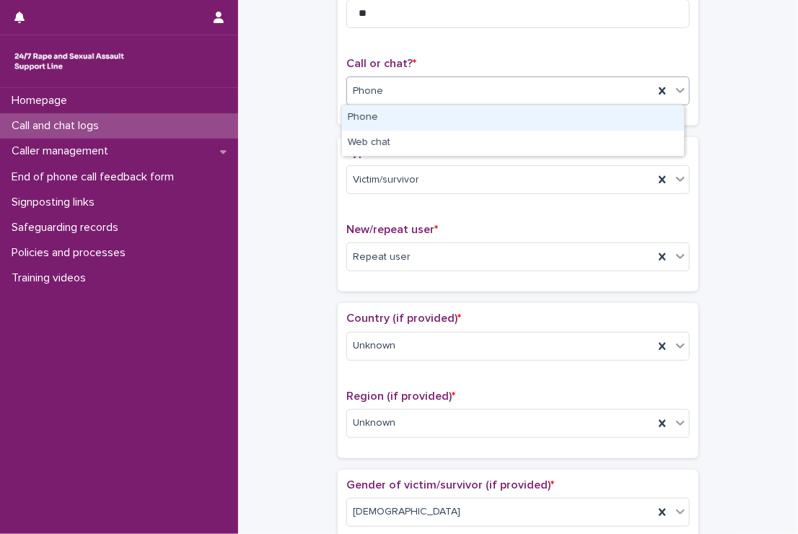
click at [552, 80] on div "Phone" at bounding box center [500, 91] width 307 height 24
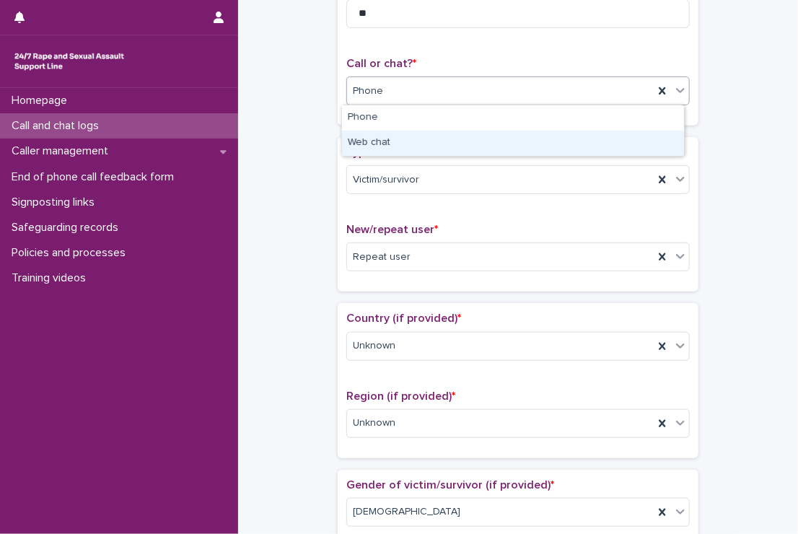
click at [497, 149] on div "Web chat" at bounding box center [513, 143] width 342 height 25
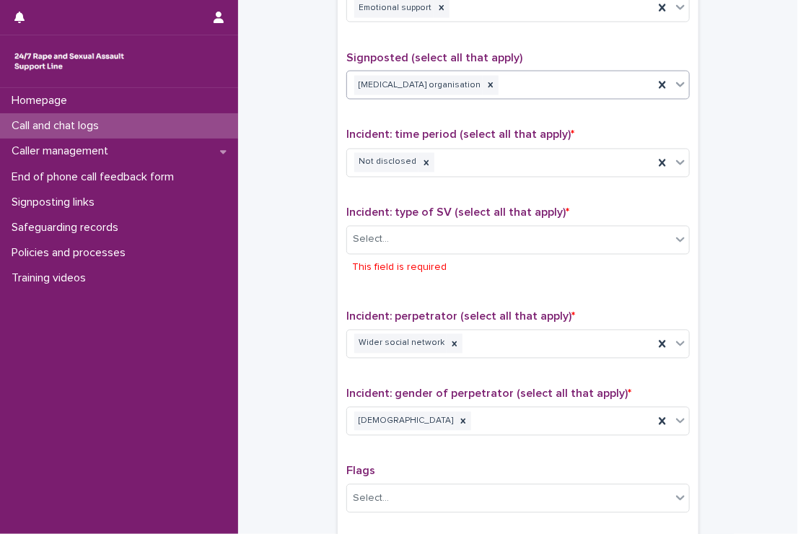
scroll to position [863, 0]
click at [496, 226] on div "Select..." at bounding box center [519, 240] width 344 height 29
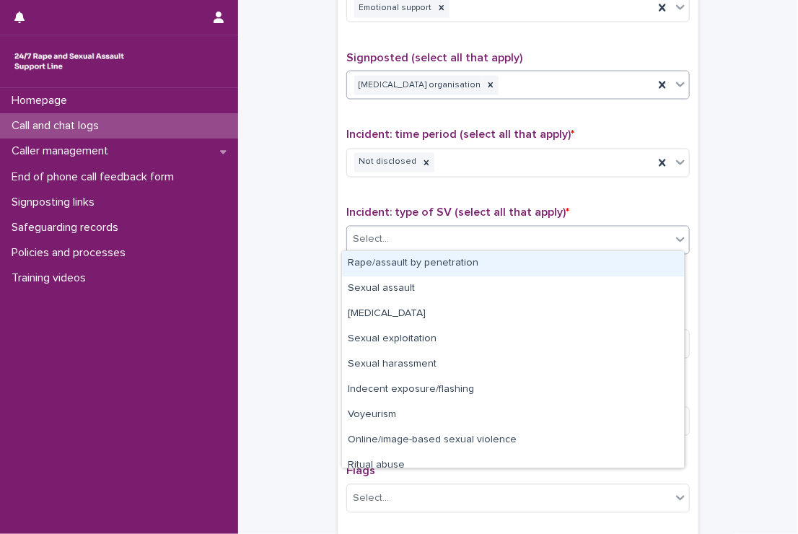
drag, startPoint x: 485, startPoint y: 238, endPoint x: 445, endPoint y: 268, distance: 50.5
click at [445, 268] on body "**********" at bounding box center [399, 267] width 798 height 534
click at [445, 268] on div "Rape/assault by penetration" at bounding box center [513, 263] width 342 height 25
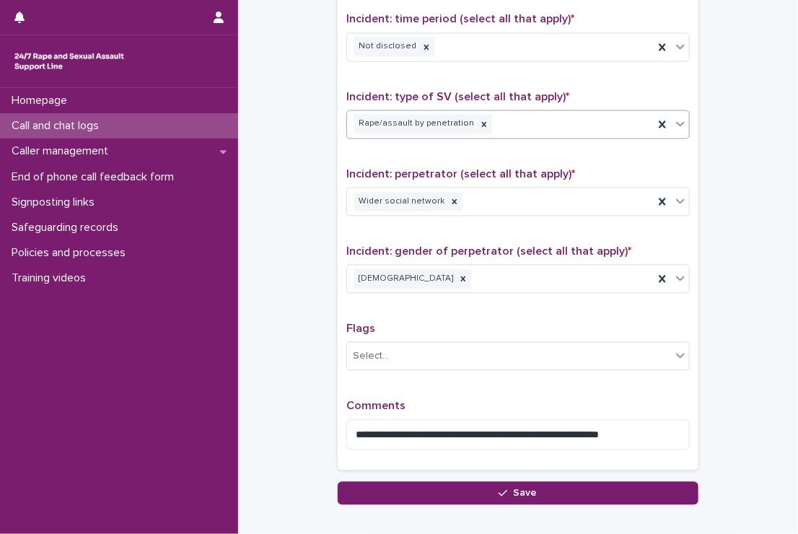
scroll to position [1059, 0]
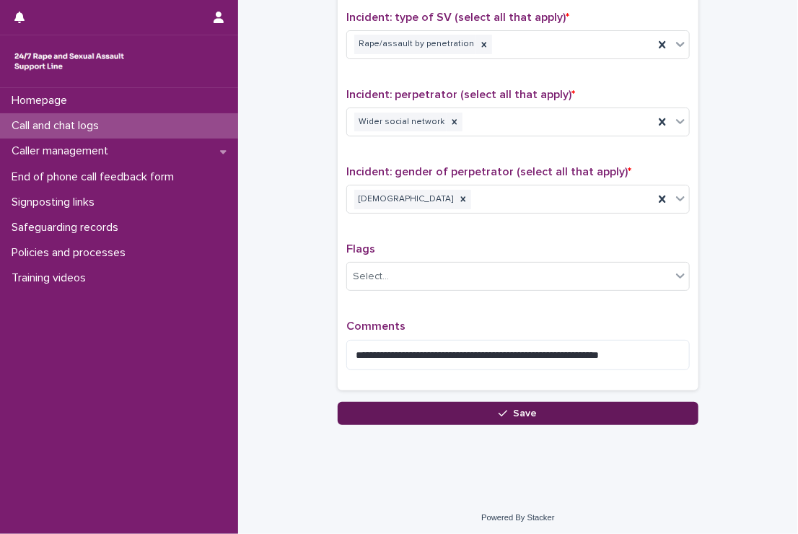
click at [471, 406] on button "Save" at bounding box center [518, 413] width 361 height 23
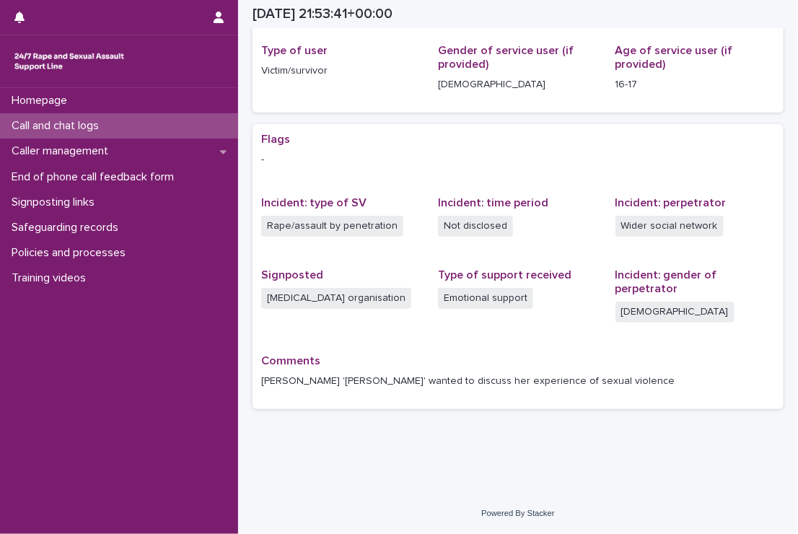
scroll to position [190, 0]
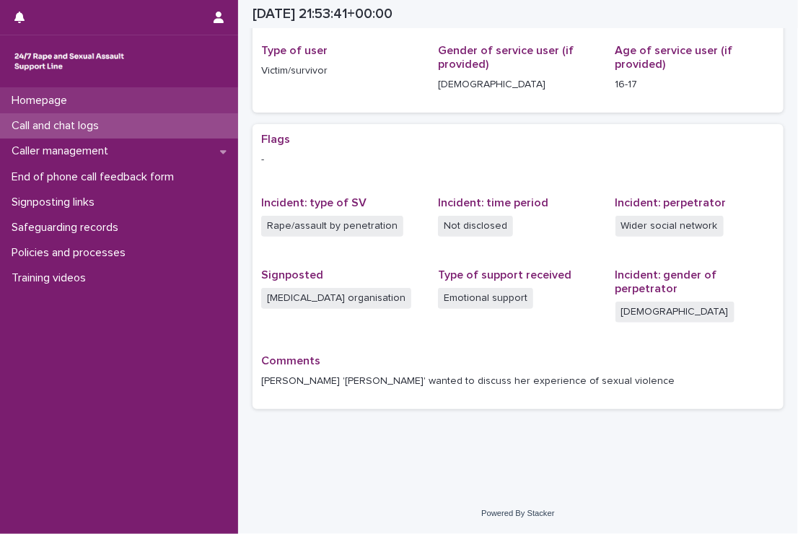
click at [64, 111] on div "Homepage" at bounding box center [119, 100] width 238 height 25
